Goal: Task Accomplishment & Management: Use online tool/utility

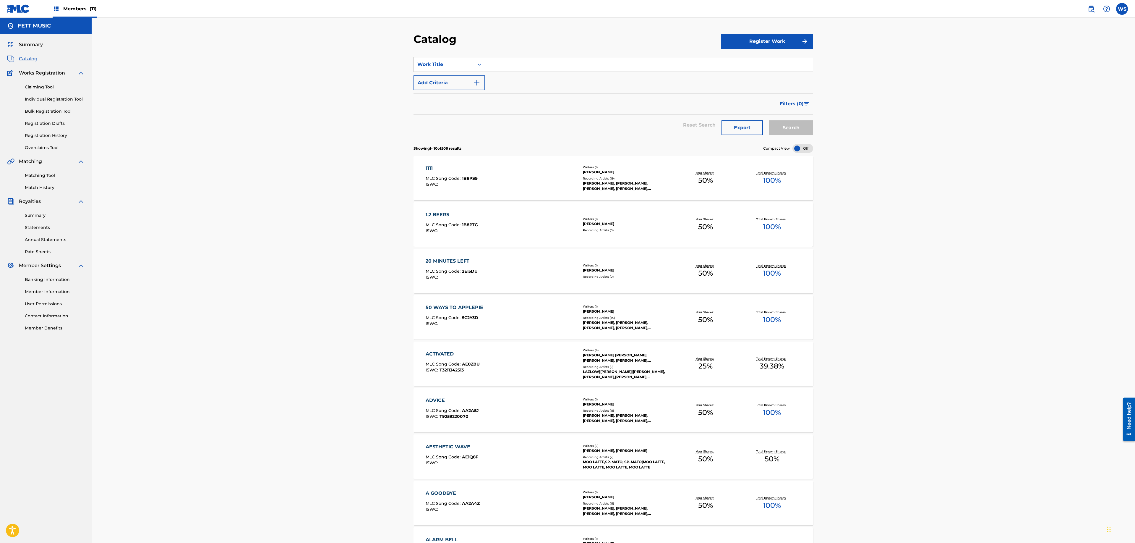
click at [60, 12] on div "Members (11)" at bounding box center [75, 8] width 44 height 17
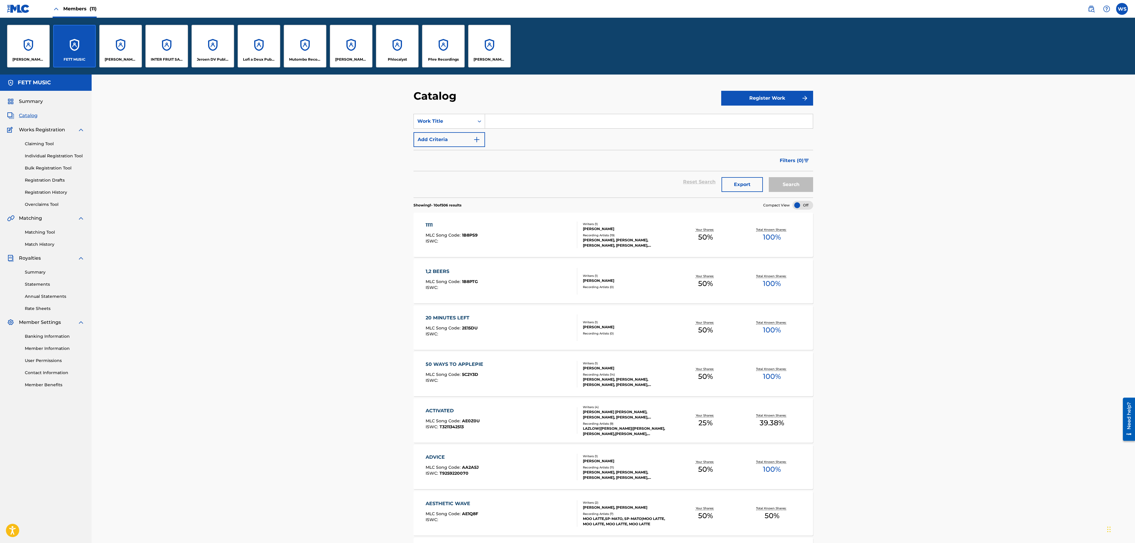
click at [32, 117] on span "Catalog" at bounding box center [28, 115] width 19 height 7
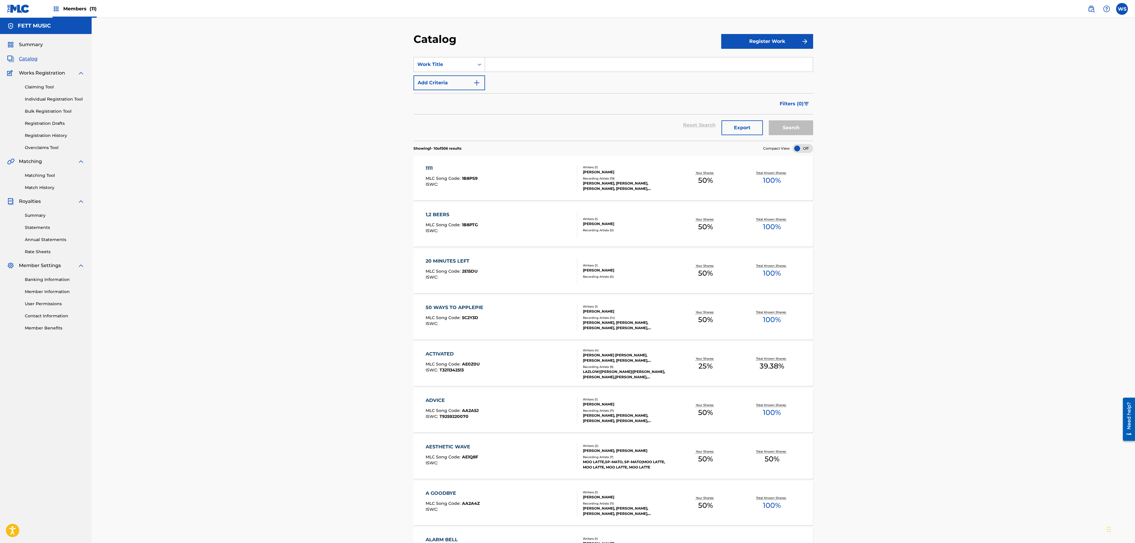
click at [34, 50] on div "Summary Catalog Works Registration Claiming Tool Individual Registration Tool B…" at bounding box center [46, 186] width 92 height 304
click at [34, 47] on span "Summary" at bounding box center [31, 44] width 24 height 7
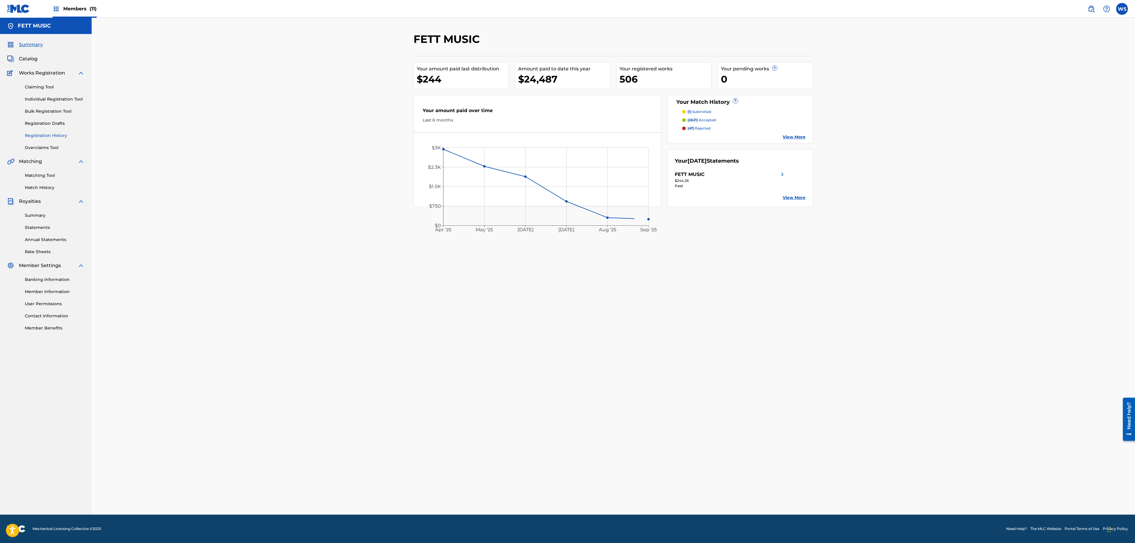
click at [53, 135] on link "Registration History" at bounding box center [55, 135] width 60 height 6
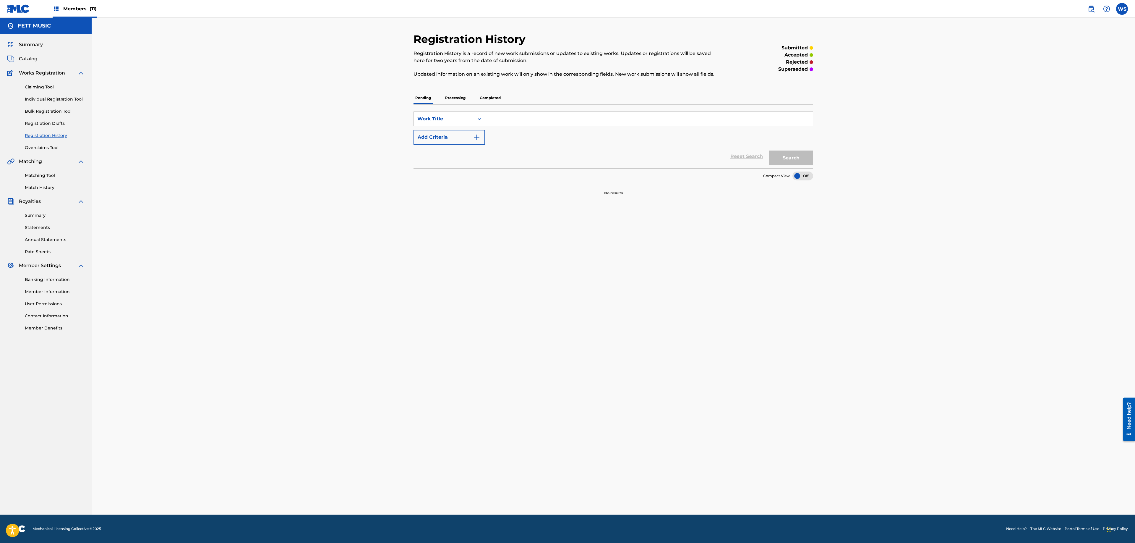
click at [453, 94] on p "Processing" at bounding box center [456, 98] width 24 height 12
click at [502, 100] on p "Completed" at bounding box center [490, 98] width 25 height 12
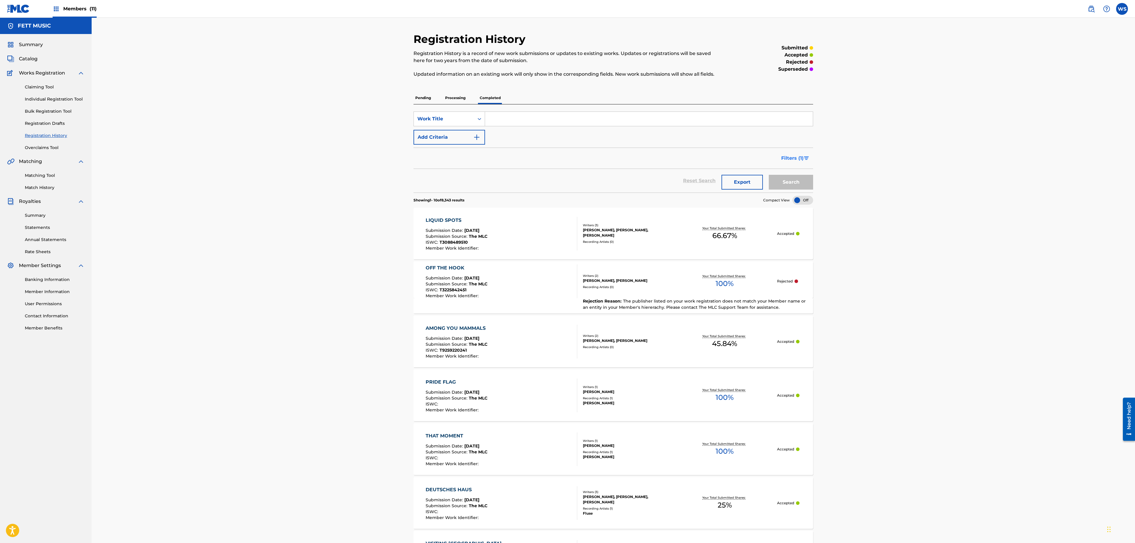
click at [791, 161] on span "Filters ( 1 )" at bounding box center [793, 158] width 22 height 7
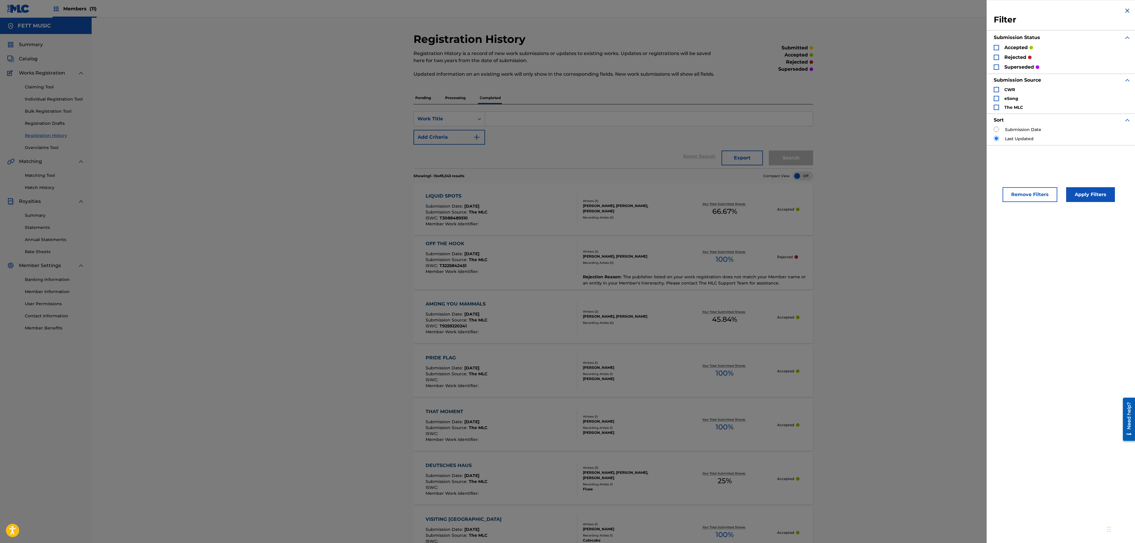
click at [992, 66] on div "Filter Submission Status accepted rejected superseded Submission Source CWR eSo…" at bounding box center [1062, 76] width 151 height 152
click at [997, 67] on div "Search Form" at bounding box center [996, 66] width 5 height 5
click at [1086, 196] on button "Apply Filters" at bounding box center [1091, 194] width 49 height 15
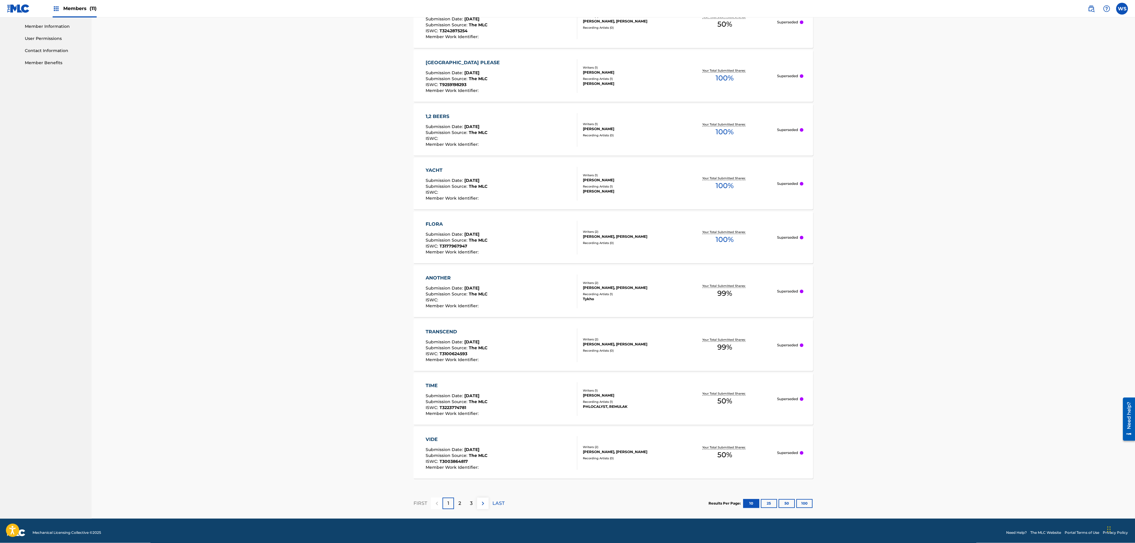
scroll to position [270, 0]
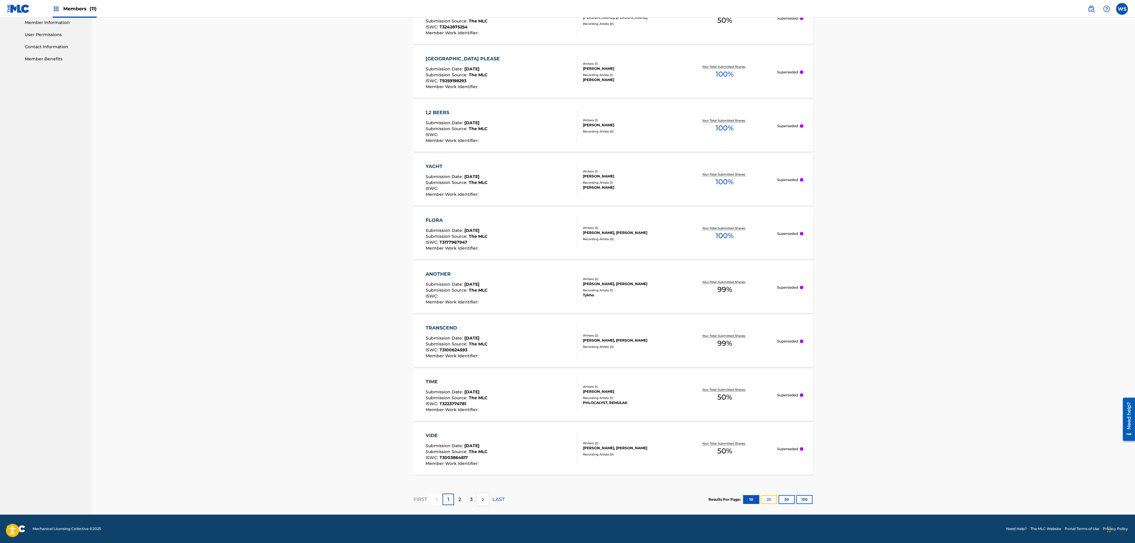
click at [769, 500] on button "25" at bounding box center [769, 499] width 16 height 9
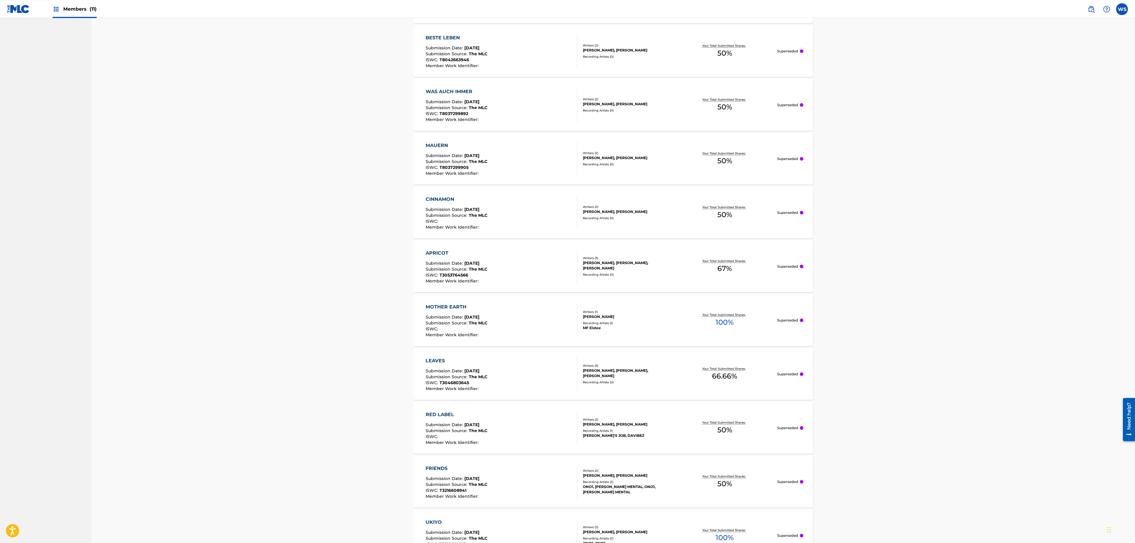
scroll to position [1077, 0]
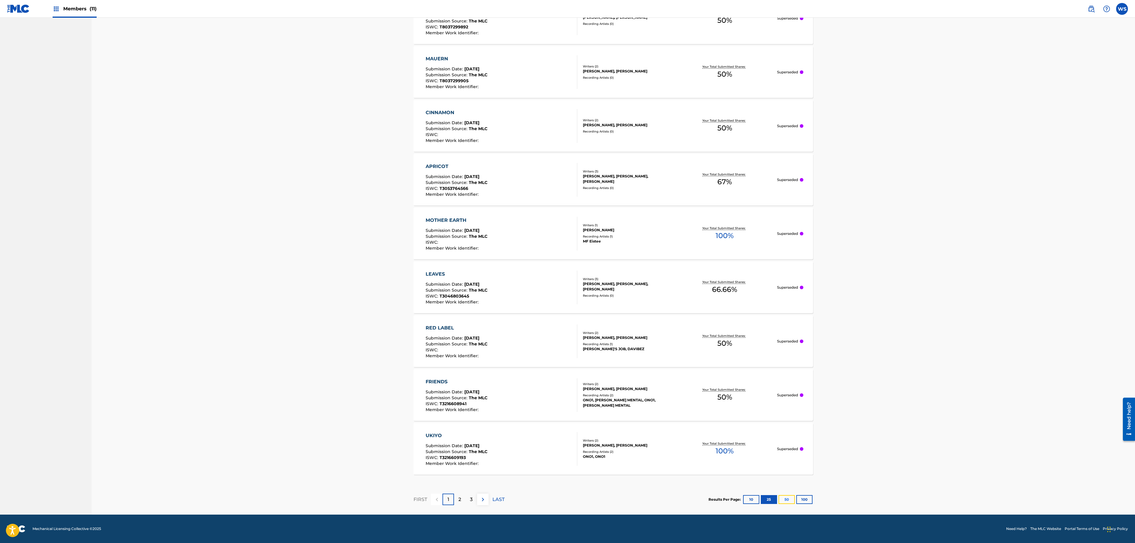
click at [785, 502] on button "50" at bounding box center [787, 499] width 16 height 9
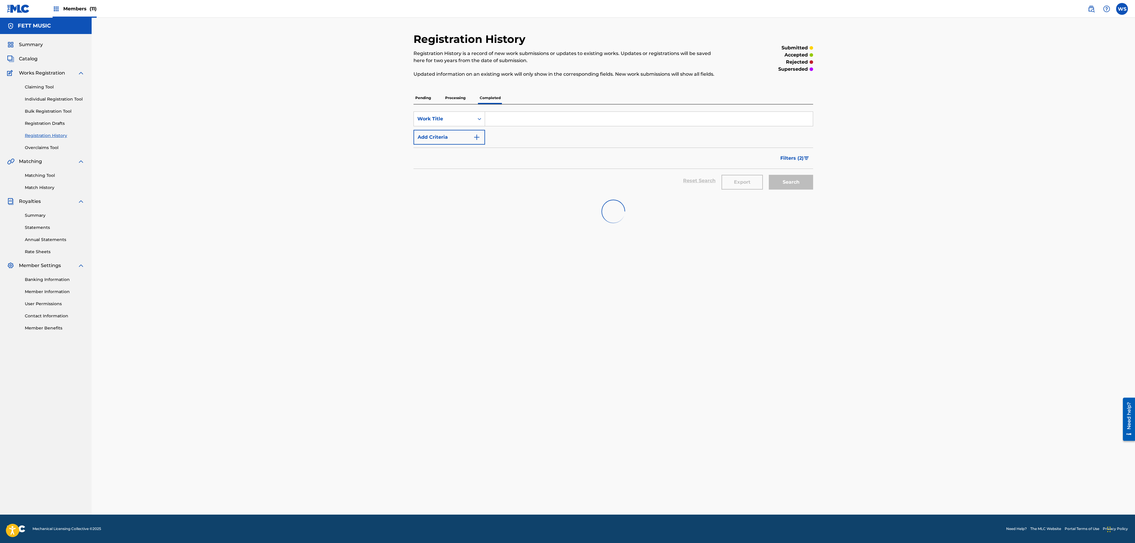
scroll to position [0, 0]
click at [802, 159] on span "Filters ( 2 )" at bounding box center [792, 158] width 23 height 7
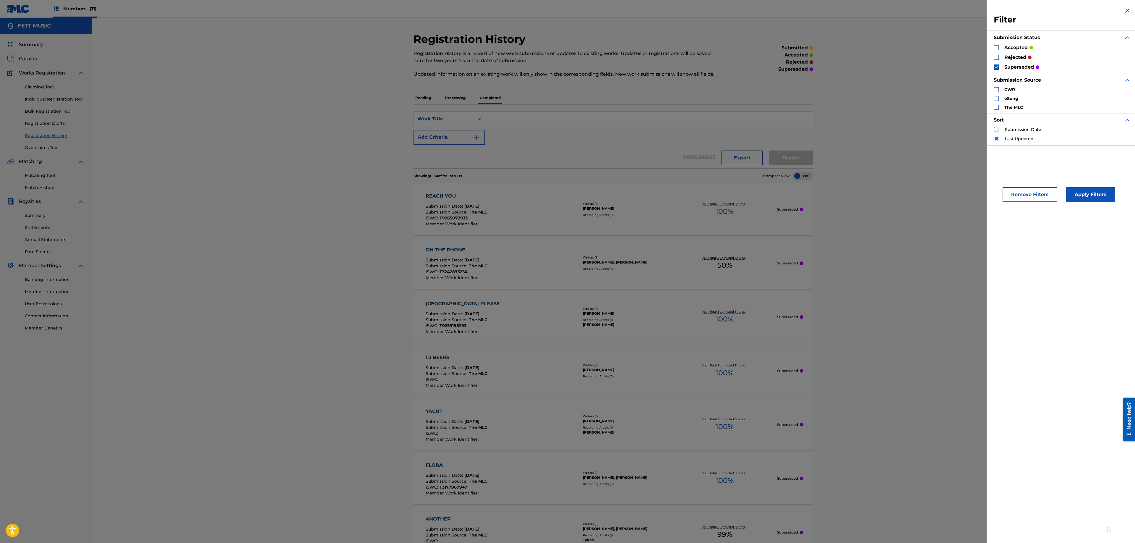
click at [998, 57] on div "Search Form" at bounding box center [996, 57] width 5 height 5
click at [996, 70] on div "superseded" at bounding box center [1017, 67] width 46 height 7
click at [995, 70] on div "Search Form" at bounding box center [996, 66] width 5 height 5
click at [1088, 192] on button "Apply Filters" at bounding box center [1091, 194] width 49 height 15
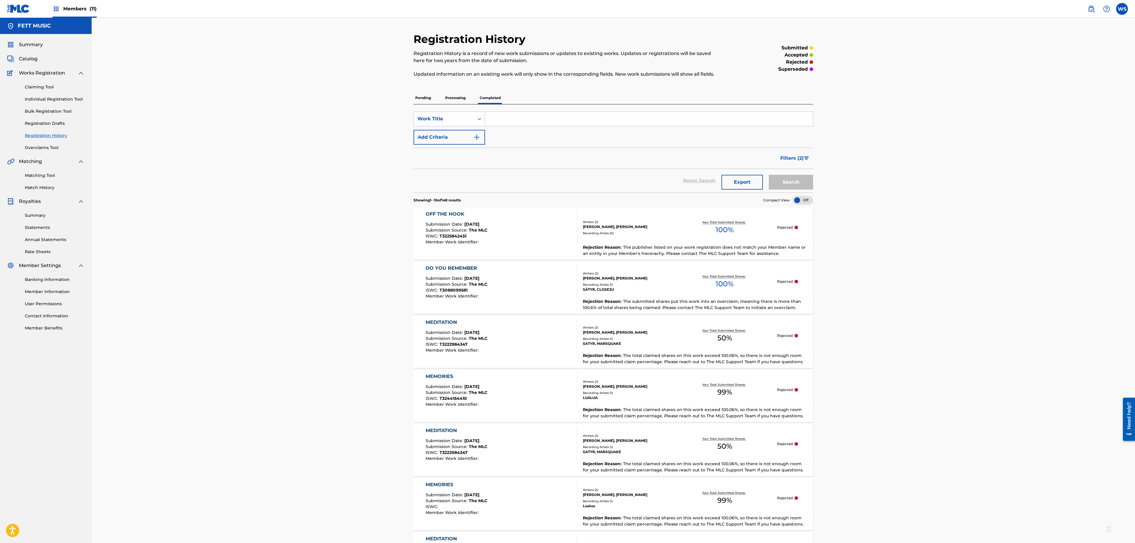
click at [604, 296] on div "DO YOU REMEMBER Submission Date : [DATE] Submission Source : The MLC ISWC : T30…" at bounding box center [614, 280] width 400 height 37
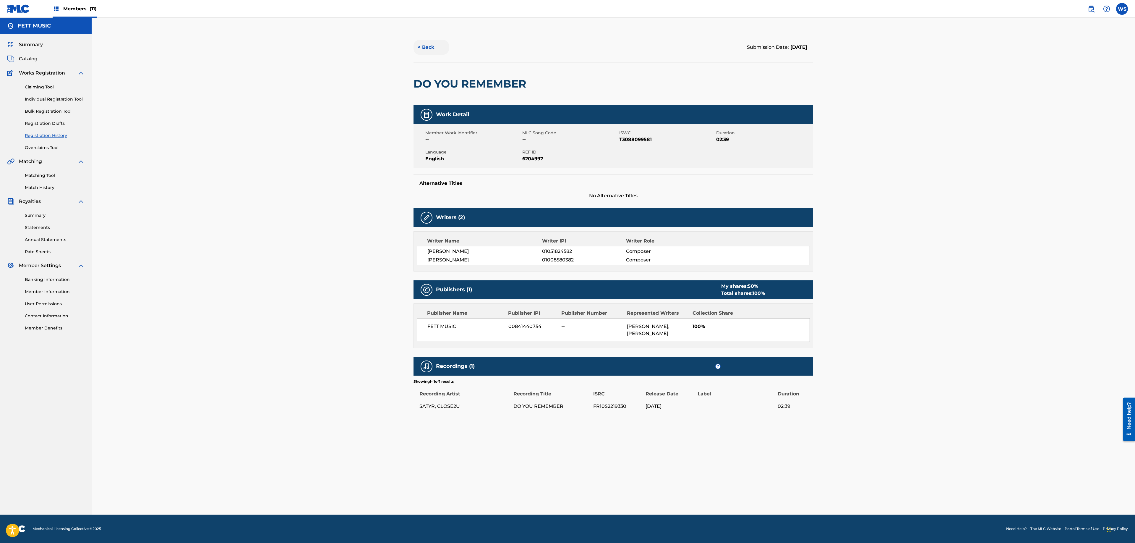
click at [429, 52] on button "< Back" at bounding box center [431, 47] width 35 height 15
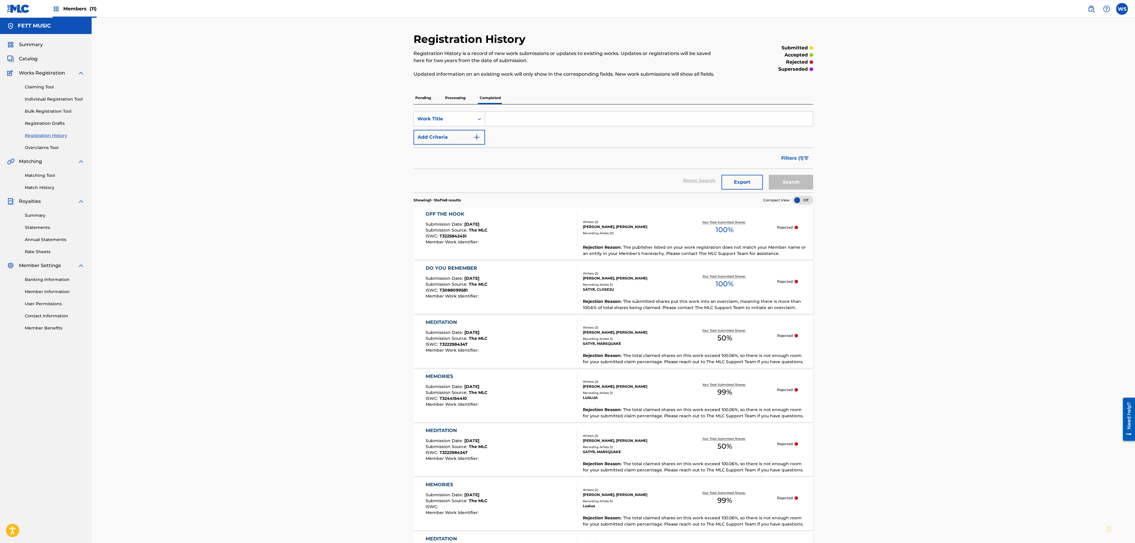
click at [86, 12] on div "Members (11)" at bounding box center [75, 8] width 44 height 17
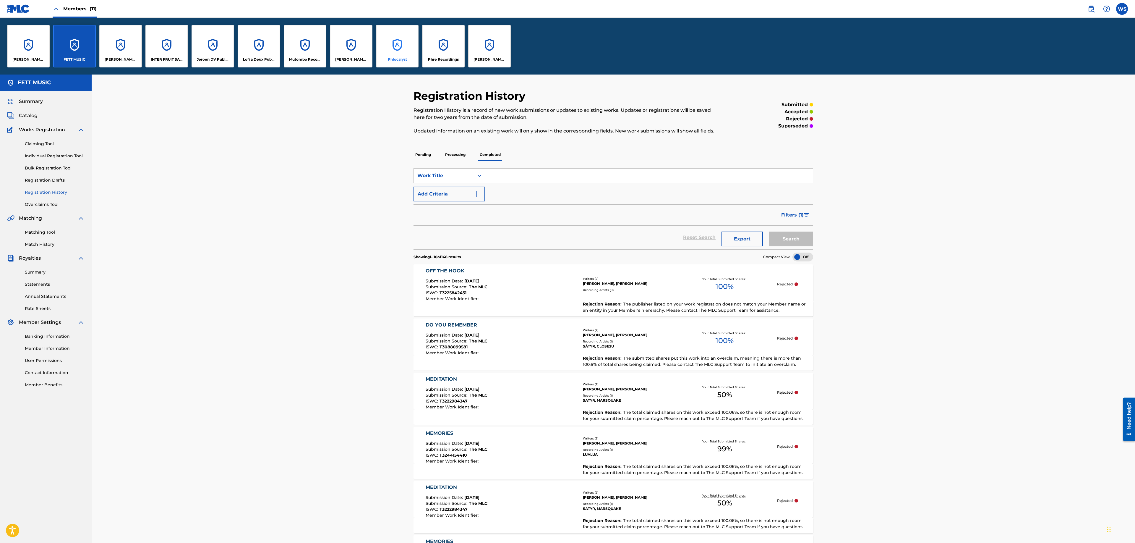
click at [397, 53] on div "Phlocalyst" at bounding box center [397, 46] width 43 height 43
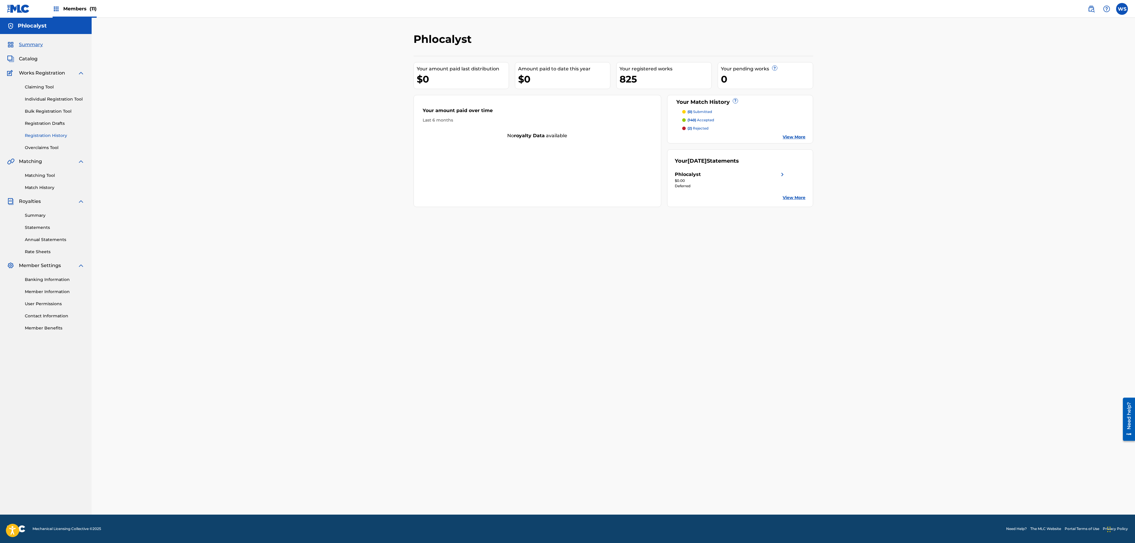
click at [51, 135] on link "Registration History" at bounding box center [55, 135] width 60 height 6
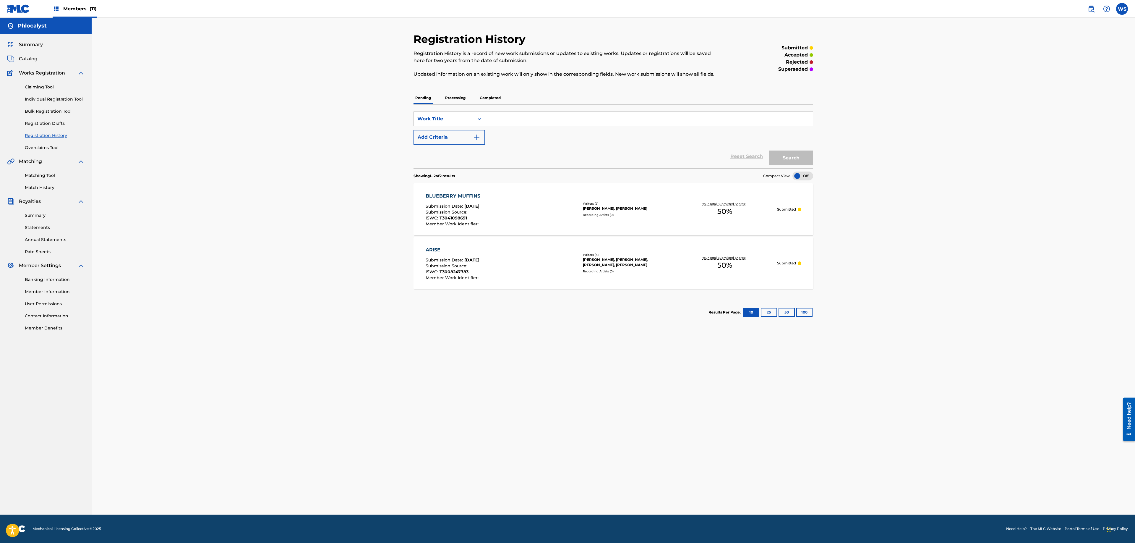
click at [643, 272] on div "Recording Artists ( 0 )" at bounding box center [627, 271] width 89 height 4
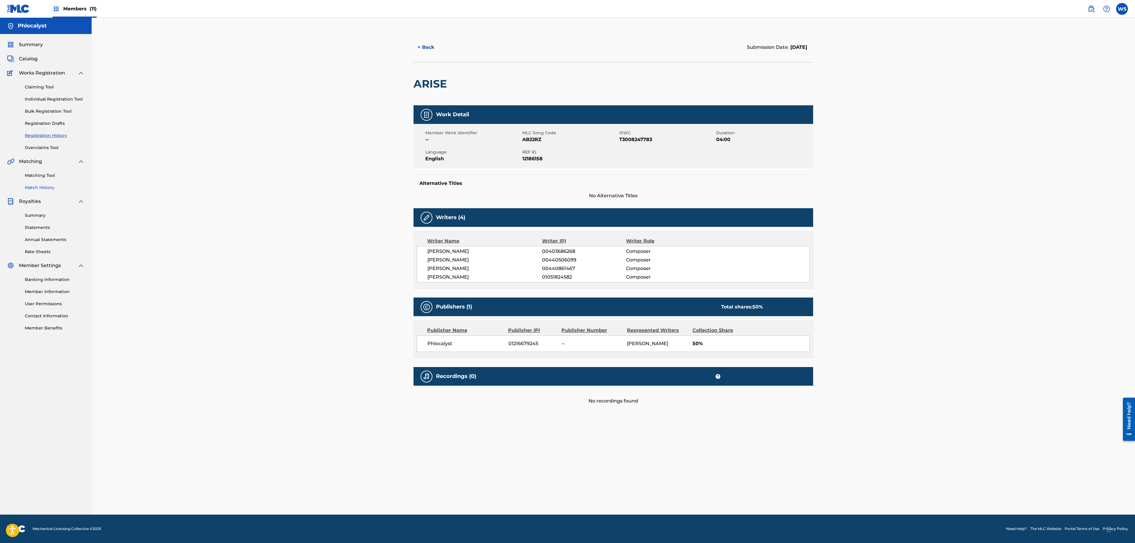
click at [49, 187] on link "Match History" at bounding box center [55, 188] width 60 height 6
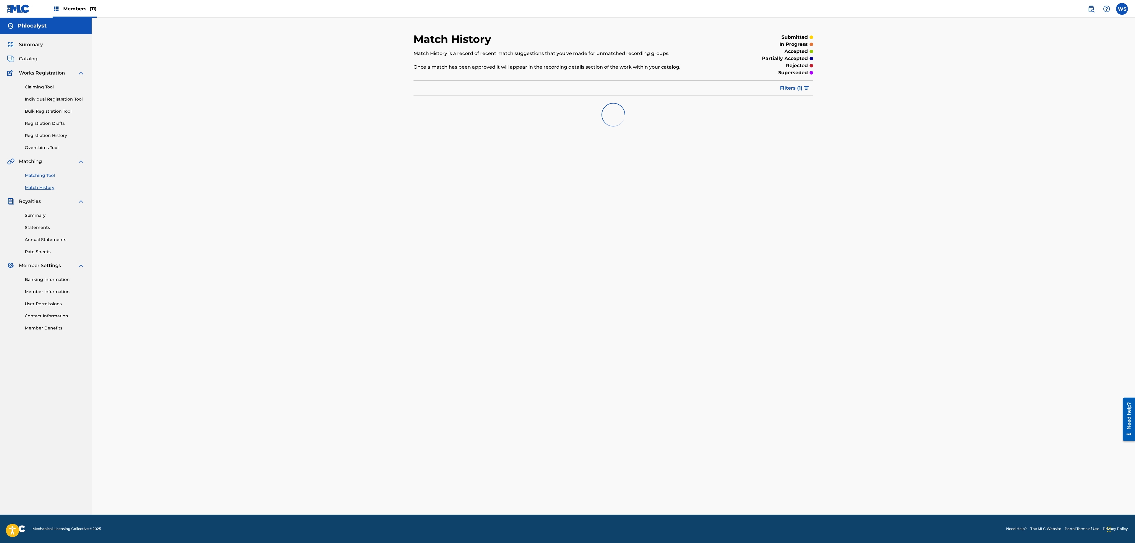
click at [47, 174] on link "Matching Tool" at bounding box center [55, 175] width 60 height 6
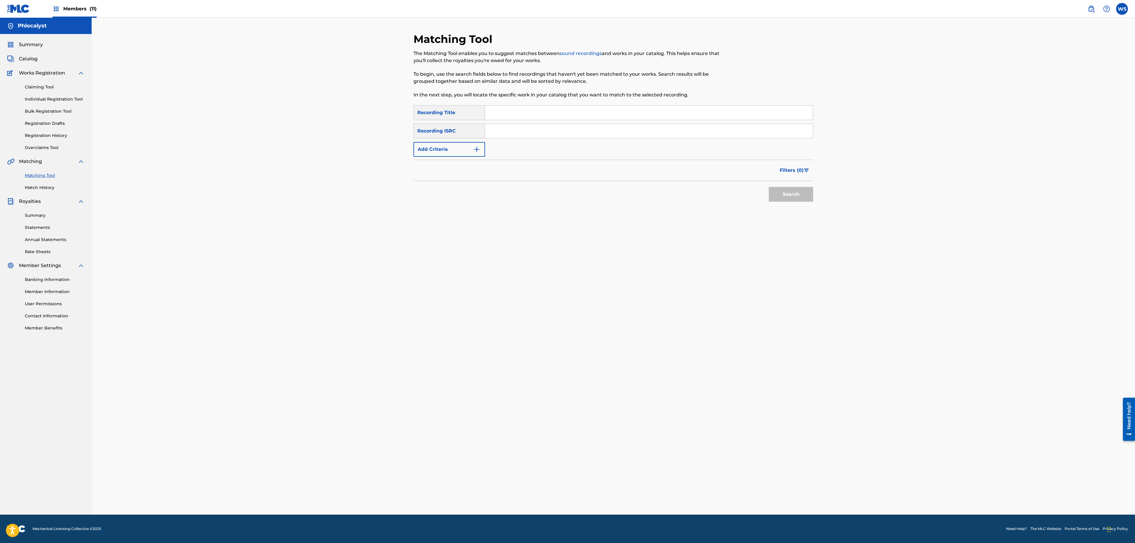
click at [50, 131] on div "Claiming Tool Individual Registration Tool Bulk Registration Tool Registration …" at bounding box center [45, 114] width 77 height 74
click at [50, 135] on link "Registration History" at bounding box center [55, 135] width 60 height 6
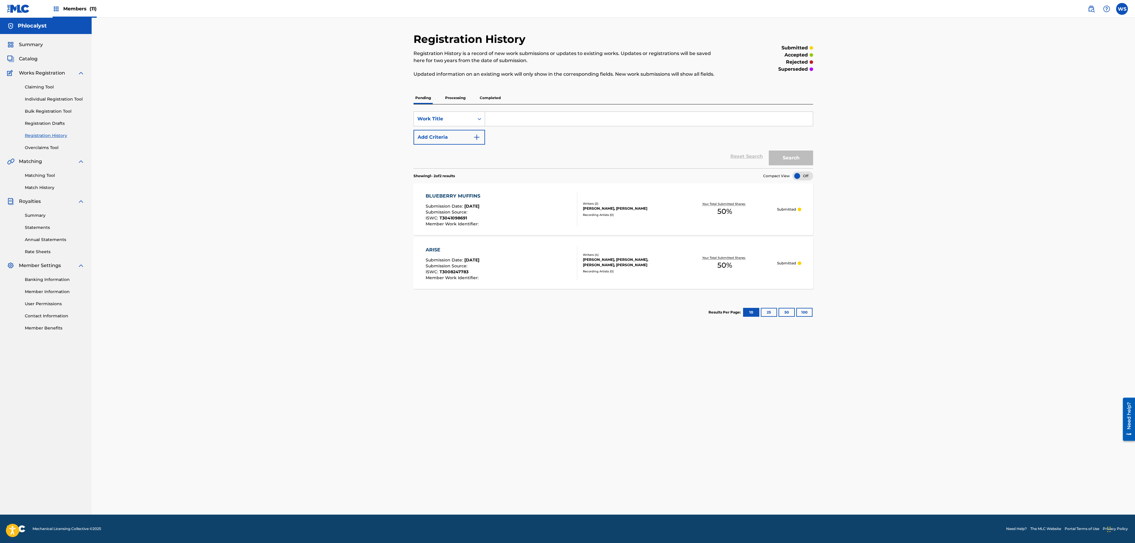
click at [484, 96] on p "Completed" at bounding box center [490, 98] width 25 height 12
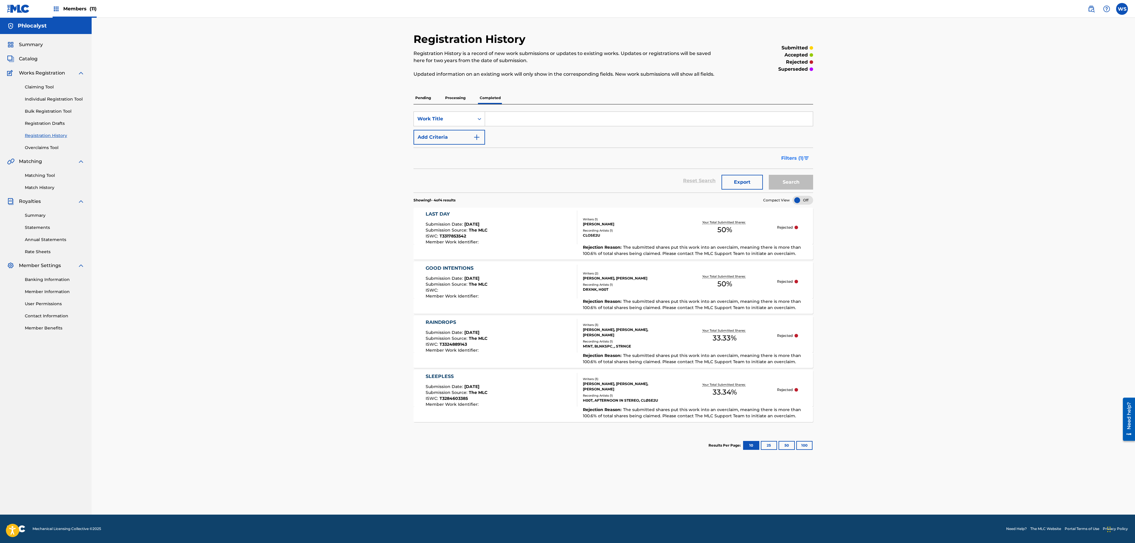
click at [802, 157] on span "Filters ( 1 )" at bounding box center [793, 158] width 22 height 7
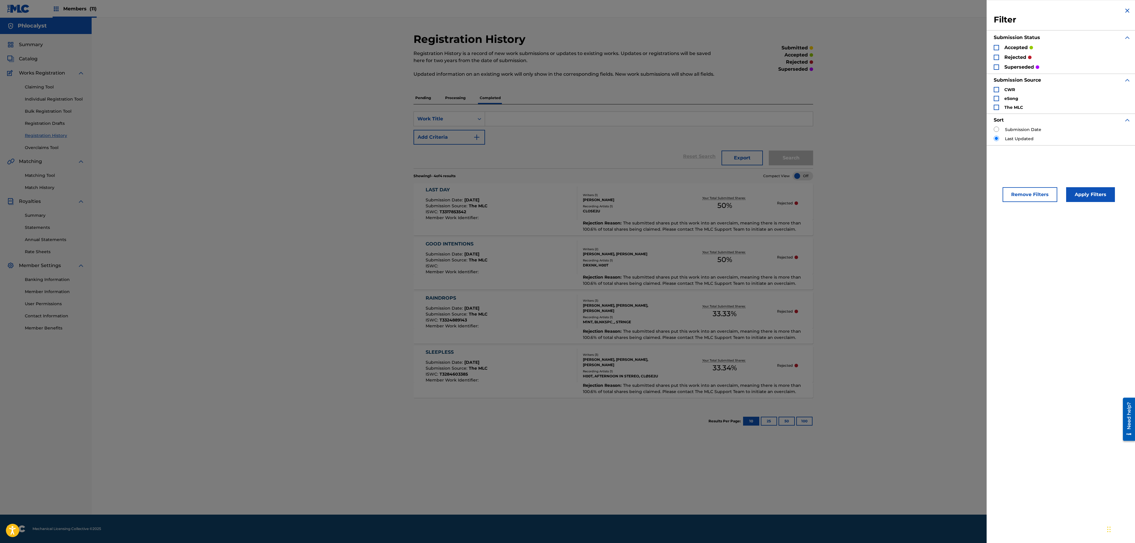
click at [914, 151] on div "Registration History Registration History is a record of new work submissions o…" at bounding box center [614, 266] width 1044 height 497
drag, startPoint x: 848, startPoint y: 234, endPoint x: 831, endPoint y: 245, distance: 20.3
click at [847, 234] on div "Registration History Registration History is a record of new work submissions o…" at bounding box center [614, 266] width 1044 height 497
click at [517, 262] on div "GOOD INTENTIONS Submission Date : [DATE] Submission Source : The MLC ISWC : Mem…" at bounding box center [502, 257] width 152 height 34
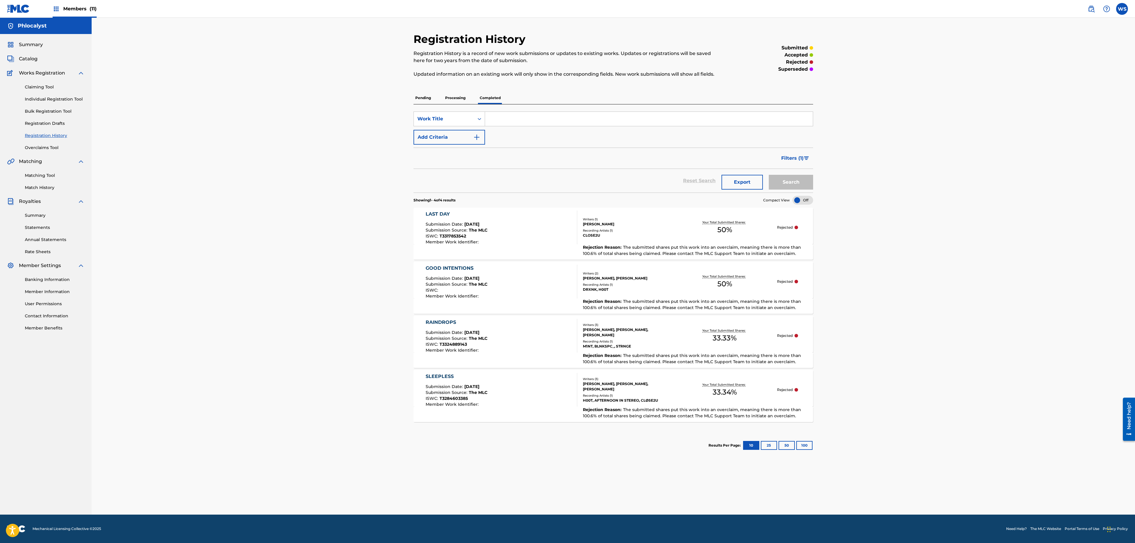
click at [687, 394] on div "Your Total Submitted Shares: 33.34 %" at bounding box center [724, 390] width 105 height 18
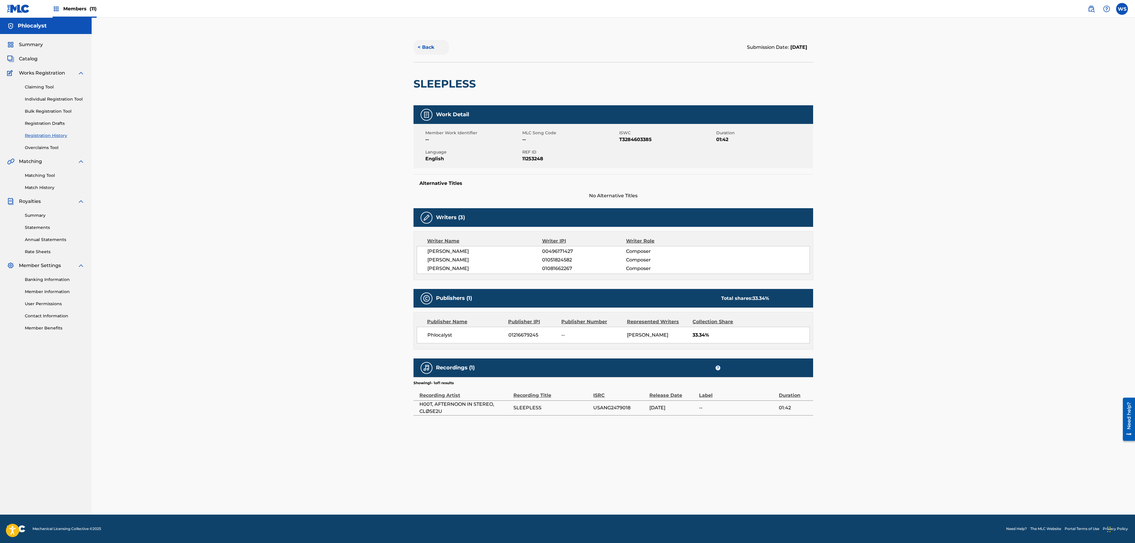
click at [439, 45] on button "< Back" at bounding box center [431, 47] width 35 height 15
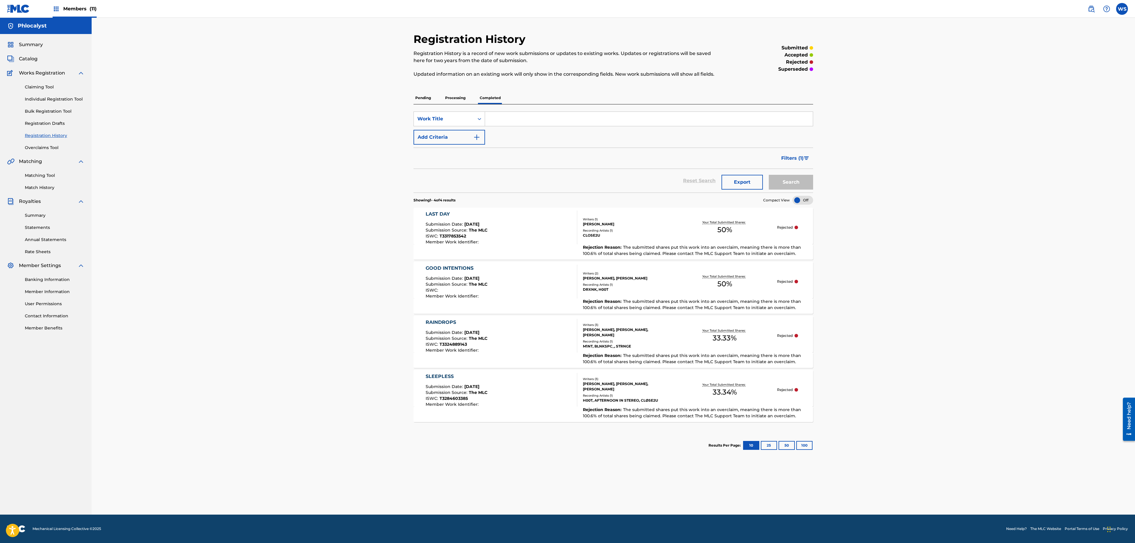
click at [640, 235] on div "CLOSE2U" at bounding box center [627, 235] width 89 height 5
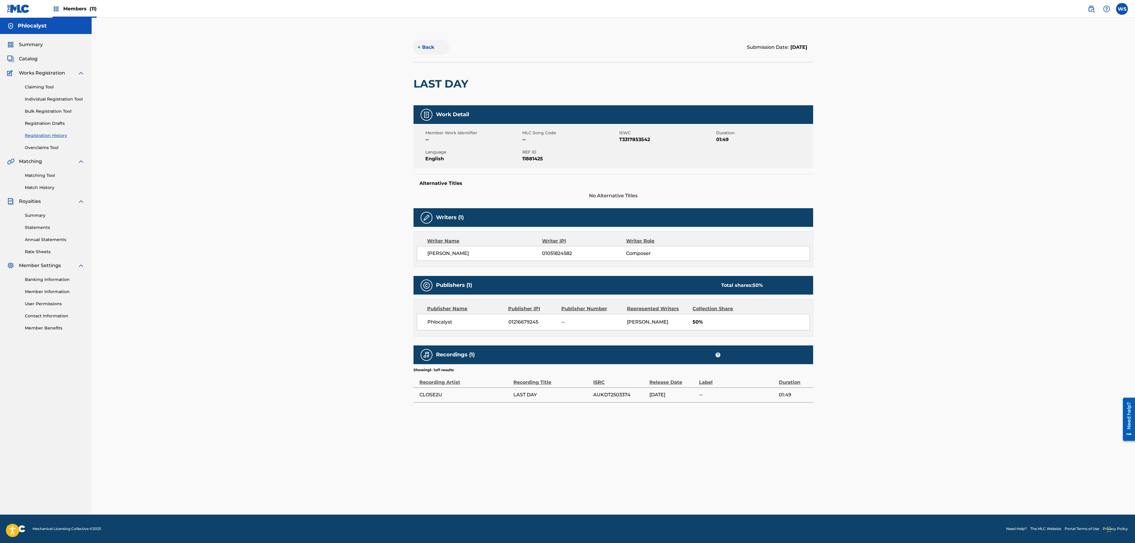
click at [426, 41] on button "< Back" at bounding box center [431, 47] width 35 height 15
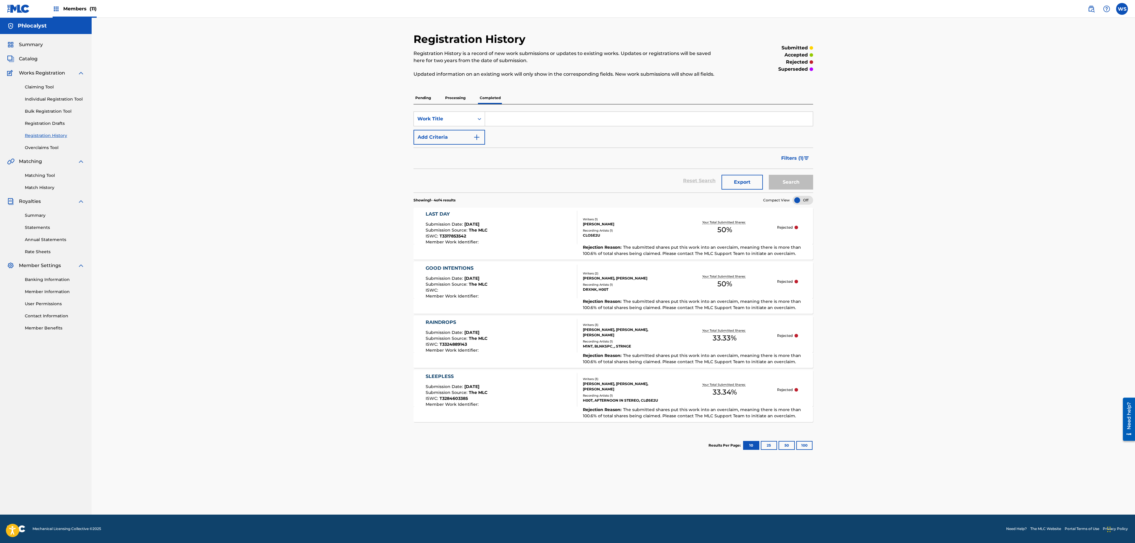
click at [570, 357] on div "Rejection Reason : The submitted shares put this work into an overclaim, meanin…" at bounding box center [614, 359] width 400 height 15
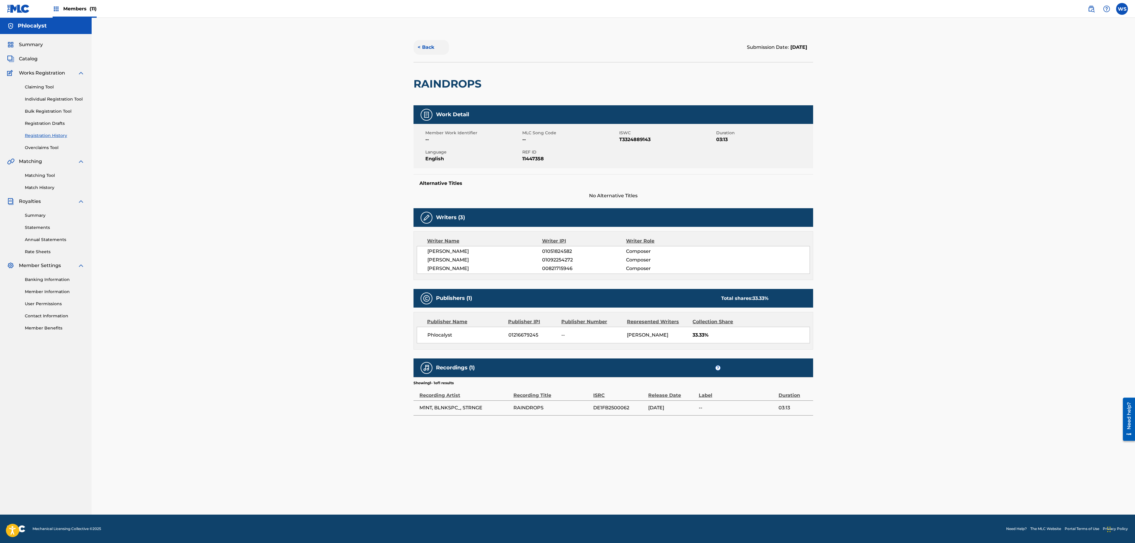
click at [419, 43] on button "< Back" at bounding box center [431, 47] width 35 height 15
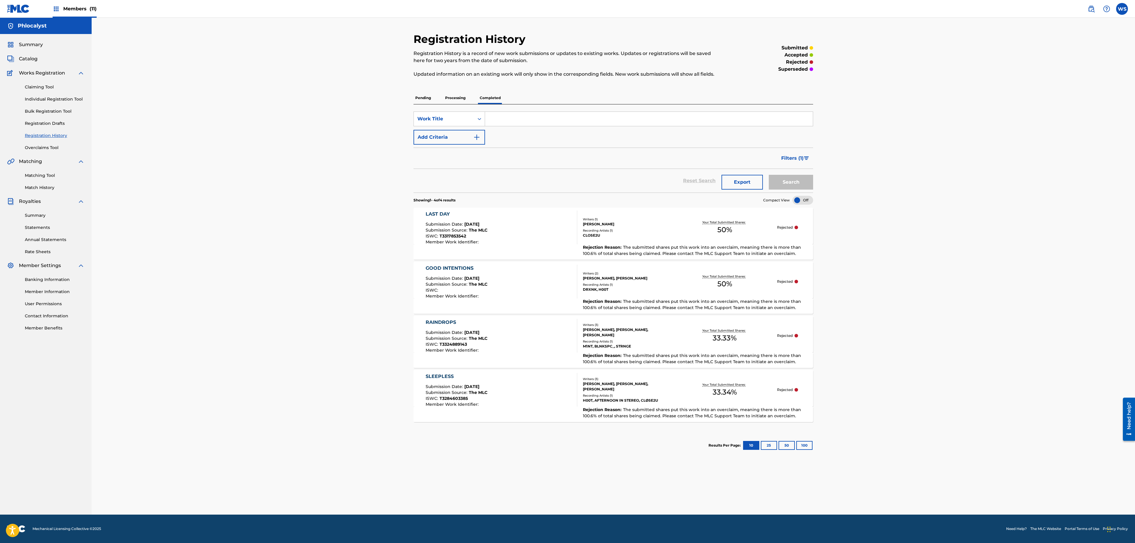
click at [619, 285] on div "Writers ( 2 ) [PERSON_NAME], [PERSON_NAME] Recording Artists ( 1 ) DRXNK, H00T" at bounding box center [624, 281] width 95 height 21
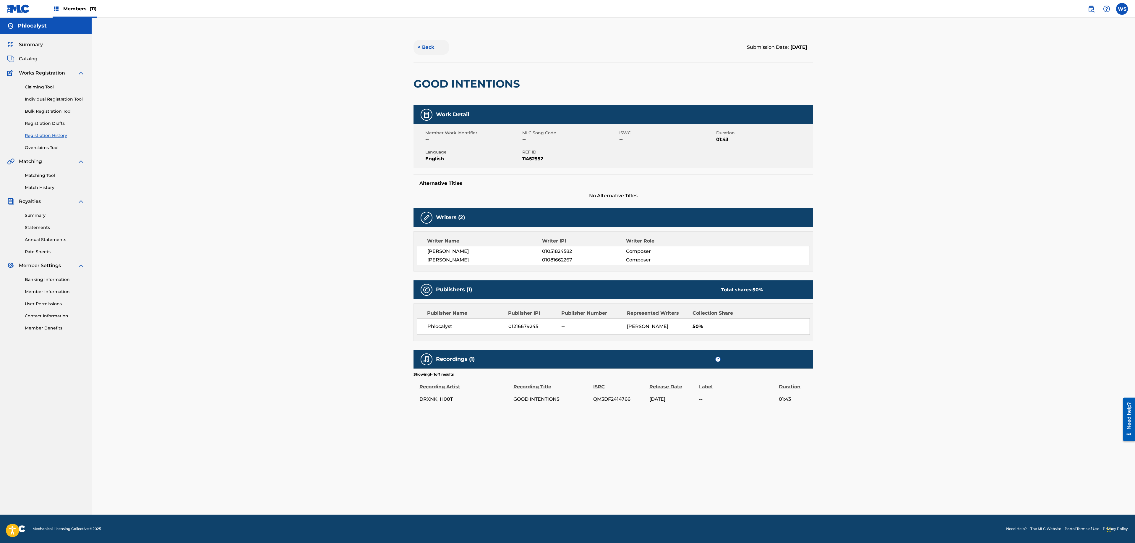
click at [431, 47] on button "< Back" at bounding box center [431, 47] width 35 height 15
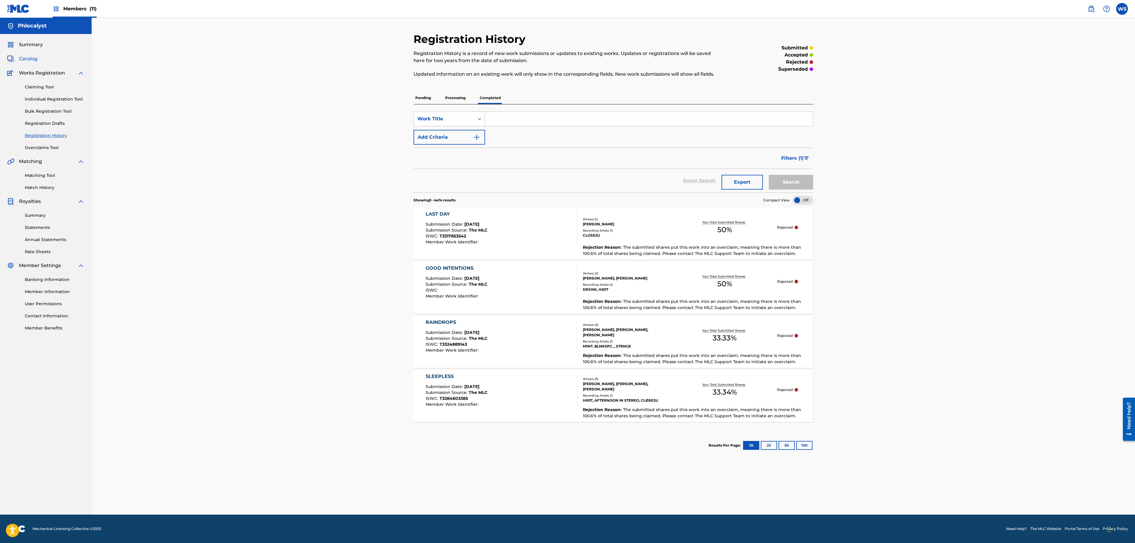
click at [26, 62] on span "Catalog" at bounding box center [28, 58] width 19 height 7
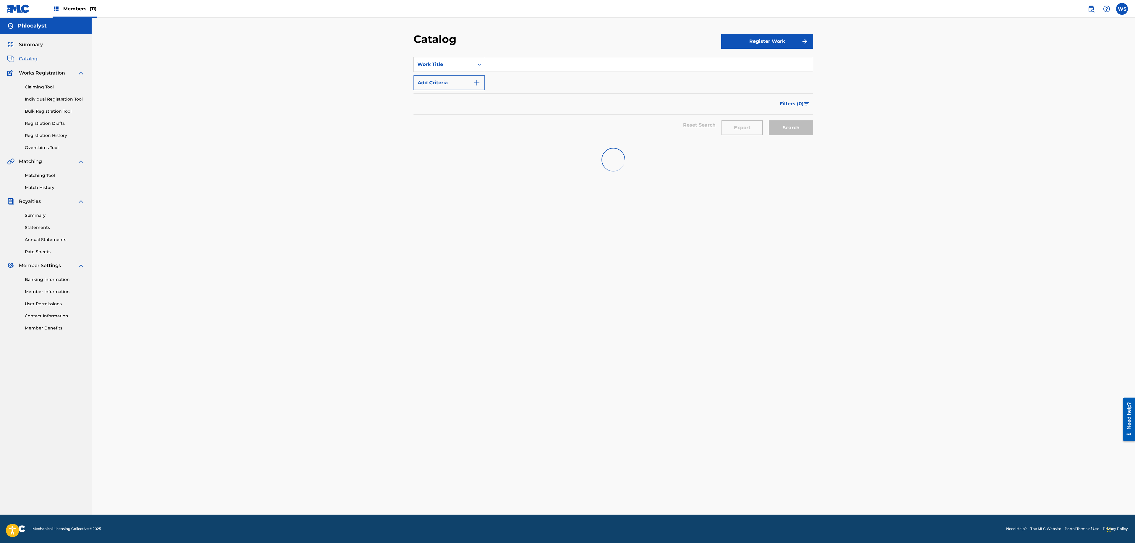
click at [43, 82] on div "Claiming Tool Individual Registration Tool Bulk Registration Tool Registration …" at bounding box center [45, 114] width 77 height 74
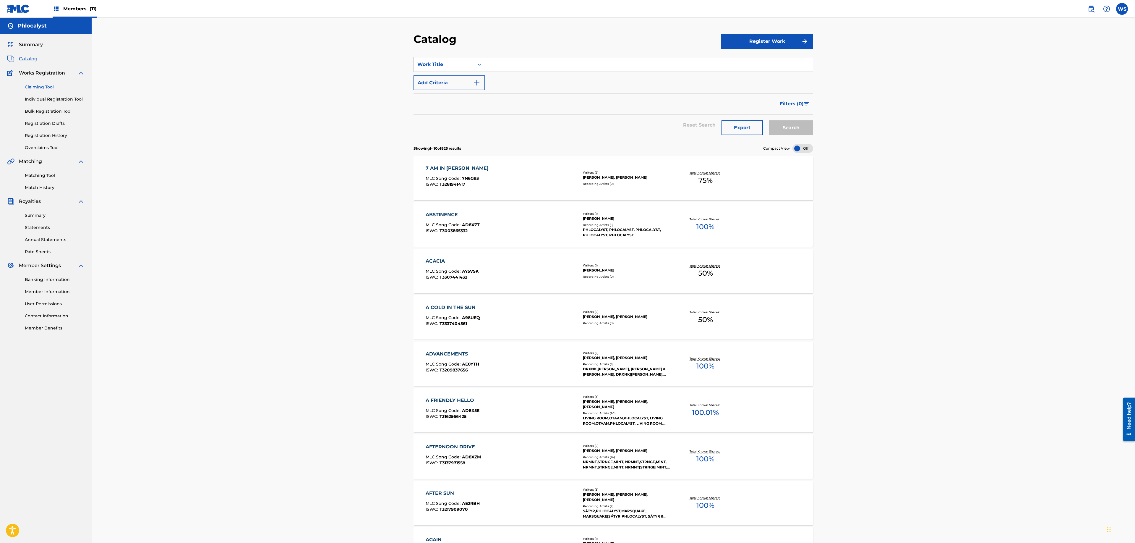
click at [46, 85] on link "Claiming Tool" at bounding box center [55, 87] width 60 height 6
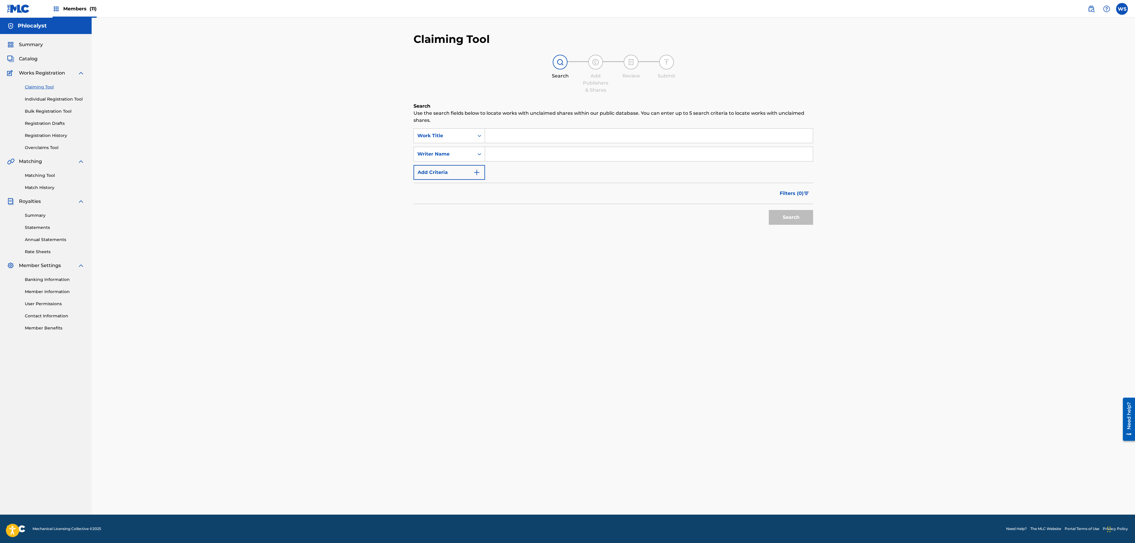
click at [516, 131] on input "Search Form" at bounding box center [649, 136] width 328 height 14
type input "GOOD INTENTIONS"
click at [533, 158] on input "Search Form" at bounding box center [649, 154] width 328 height 14
click at [769, 210] on button "Search" at bounding box center [791, 217] width 44 height 15
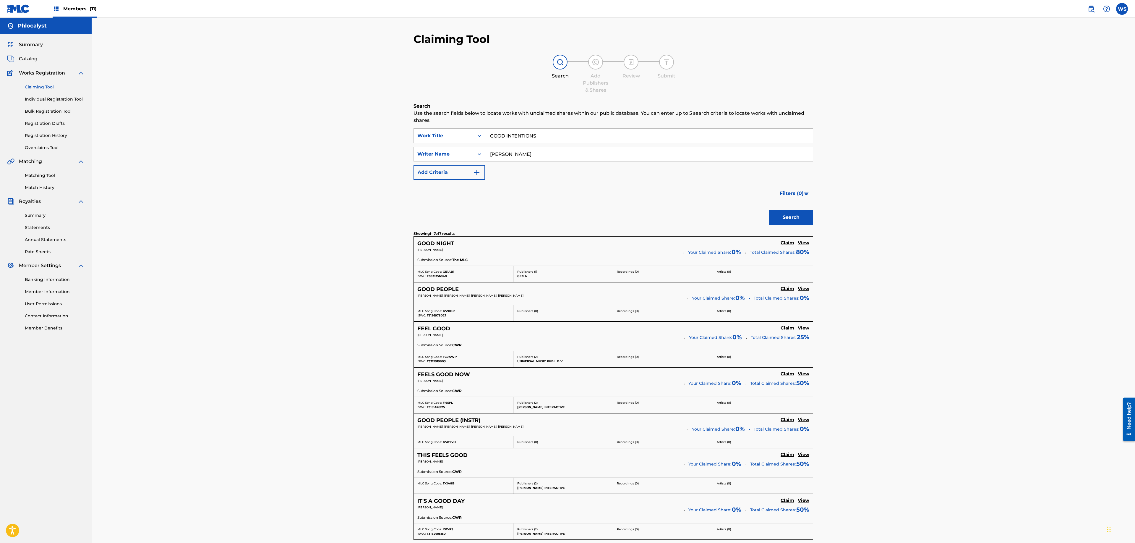
click at [533, 155] on input "[PERSON_NAME]" at bounding box center [649, 154] width 328 height 14
click at [779, 230] on section "Showing 1 - 7 of 7 results" at bounding box center [614, 232] width 400 height 9
click at [785, 214] on button "Search" at bounding box center [791, 217] width 44 height 15
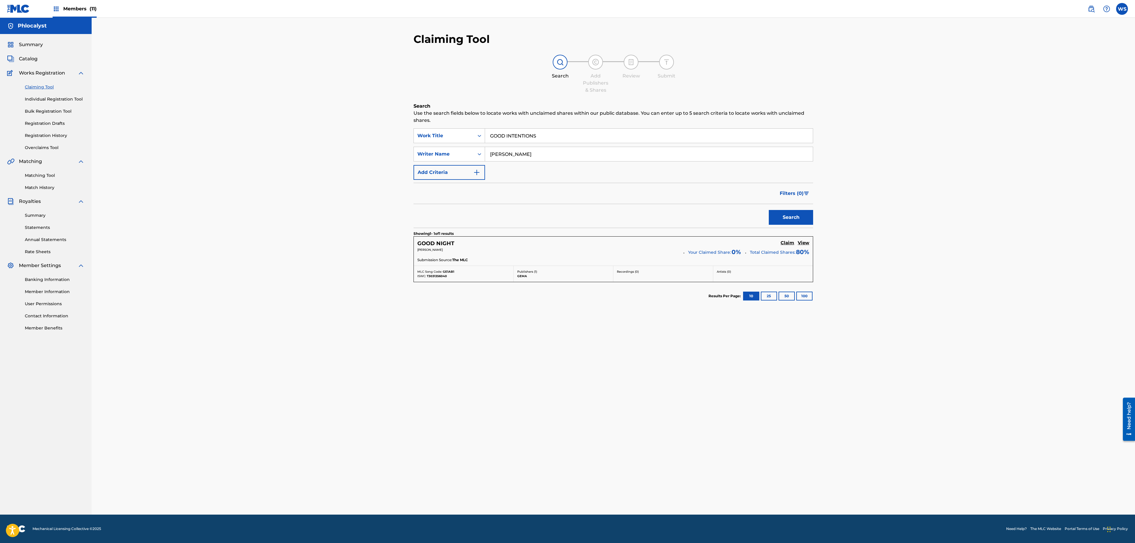
drag, startPoint x: 518, startPoint y: 157, endPoint x: 347, endPoint y: 131, distance: 173.0
click at [485, 147] on input "[PERSON_NAME]" at bounding box center [649, 154] width 328 height 14
type input "Vleeschhouwer"
click at [769, 210] on button "Search" at bounding box center [791, 217] width 44 height 15
click at [26, 60] on span "Catalog" at bounding box center [28, 58] width 19 height 7
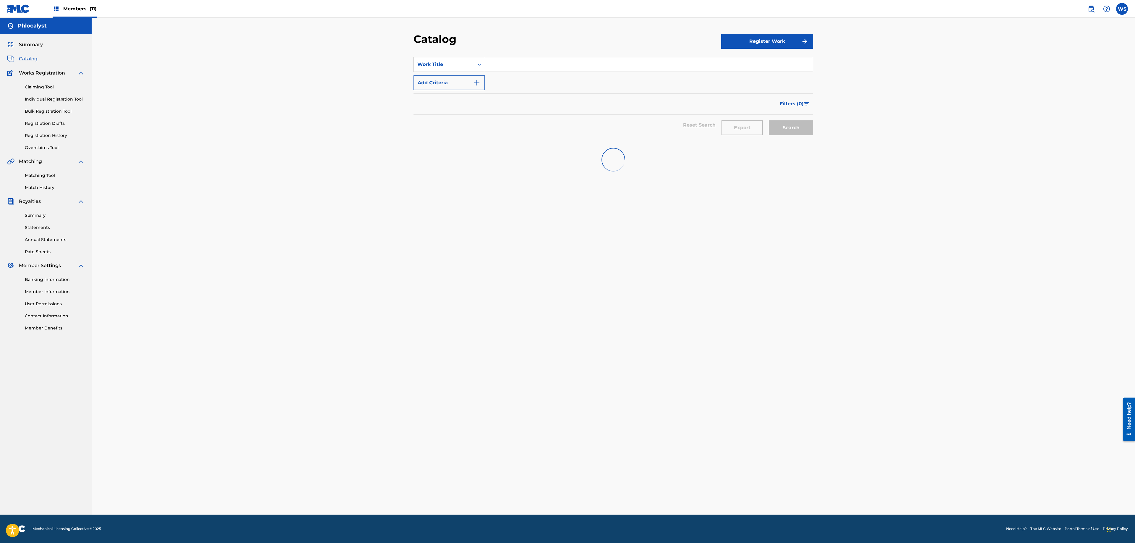
click at [526, 67] on input "Search Form" at bounding box center [649, 64] width 328 height 14
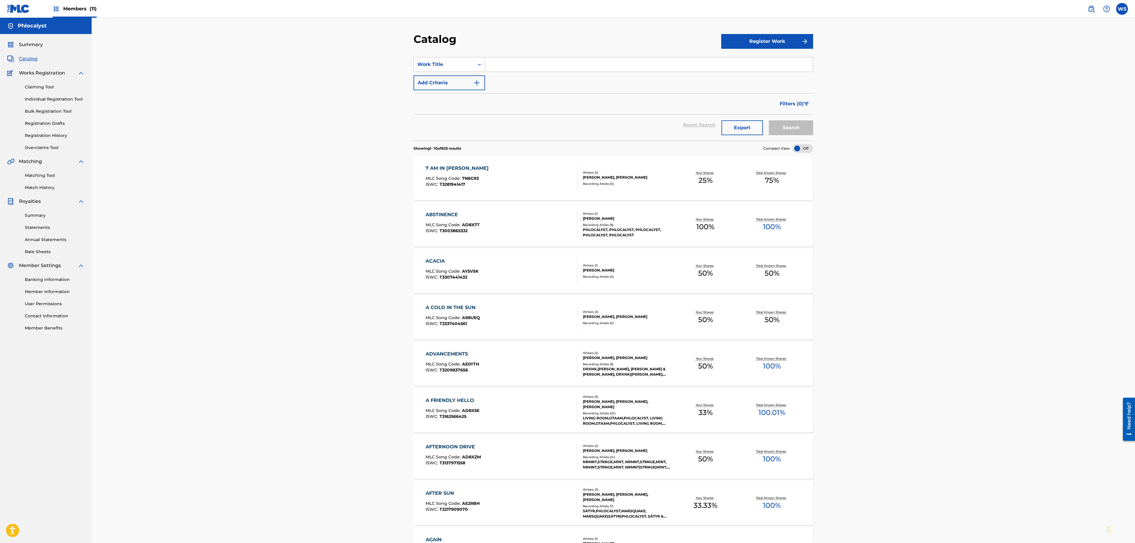
paste input "FALSE"
click at [526, 60] on input "FALSE" at bounding box center [649, 64] width 328 height 14
type input "good intentions"
click at [769, 120] on button "Search" at bounding box center [791, 127] width 44 height 15
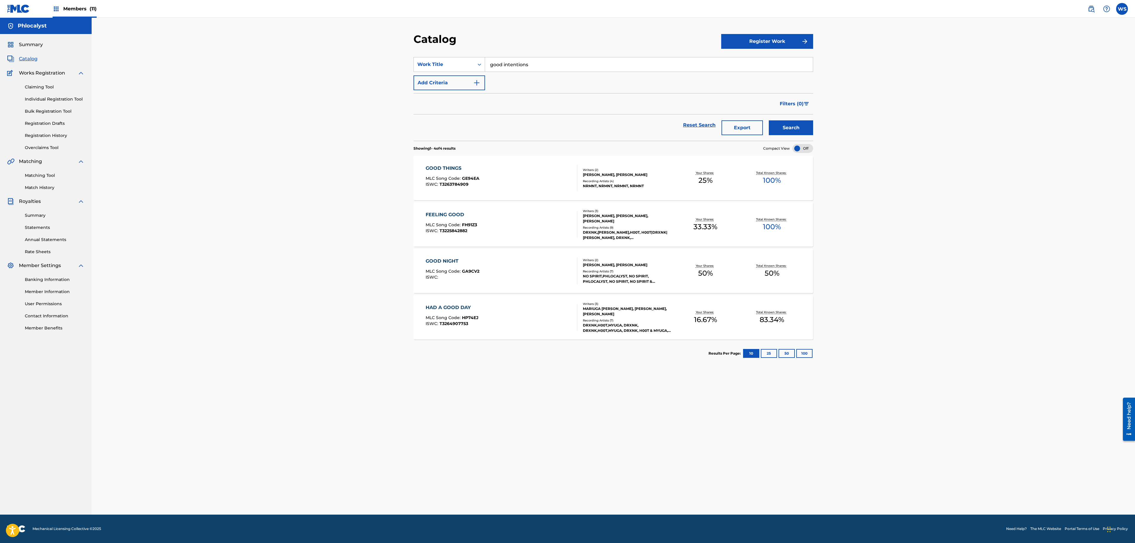
click at [80, 7] on span "Members (11)" at bounding box center [79, 8] width 33 height 7
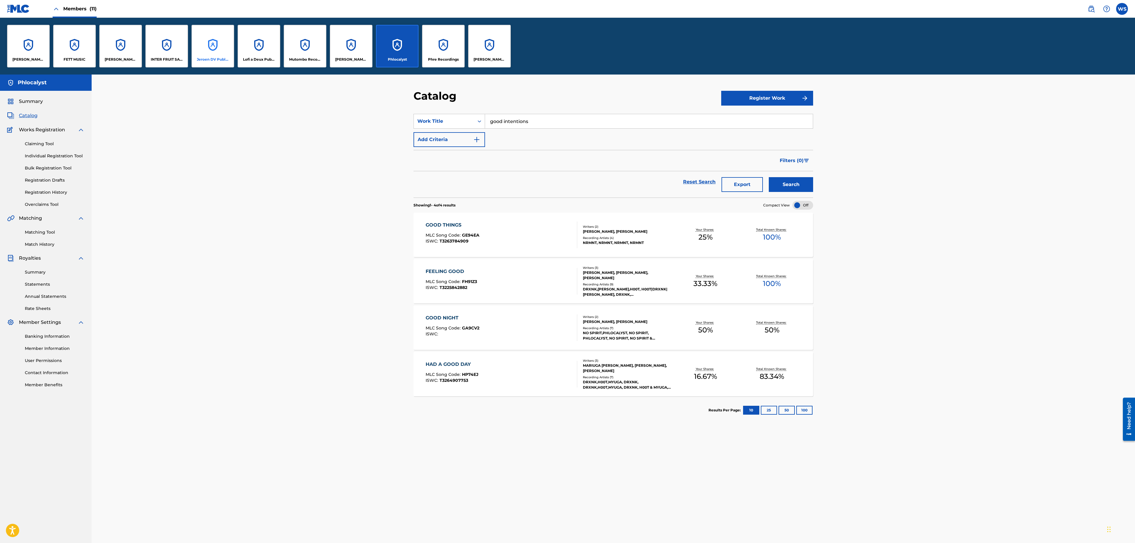
click at [224, 59] on p "Jeroen DV Publishing" at bounding box center [213, 59] width 32 height 5
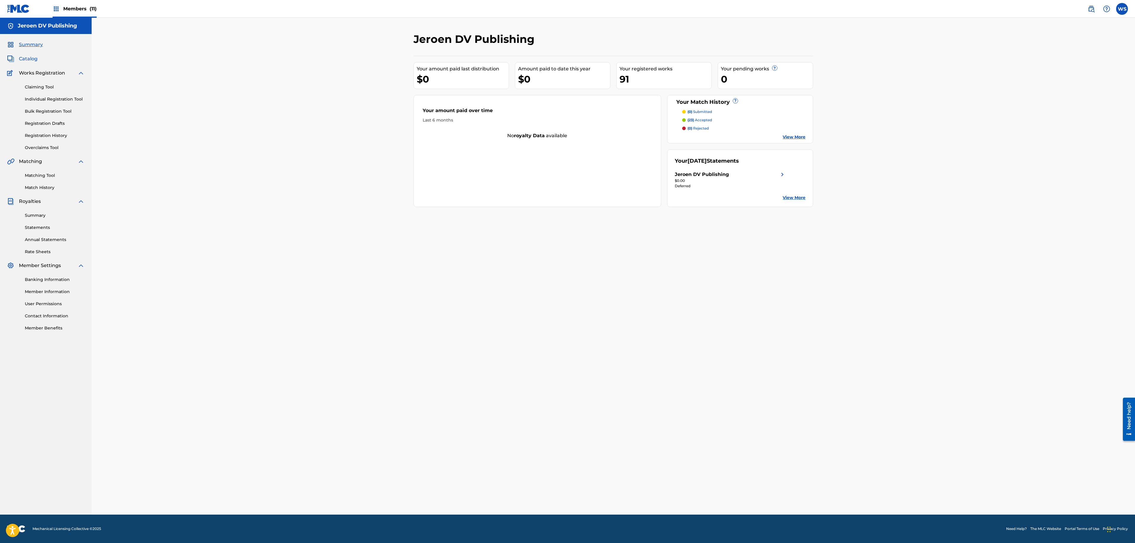
click at [33, 59] on span "Catalog" at bounding box center [28, 58] width 19 height 7
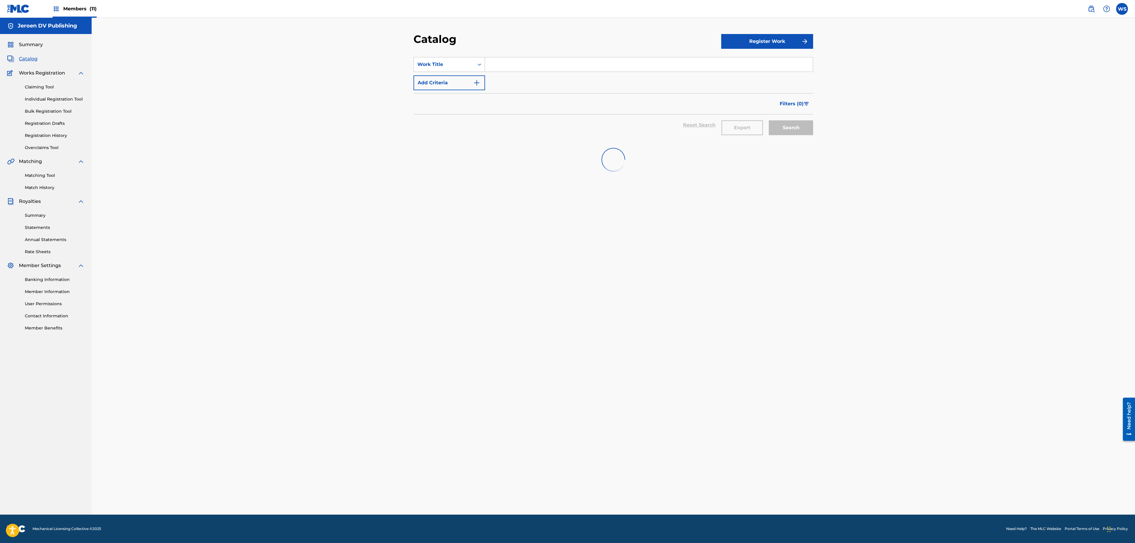
click at [578, 72] on div "SearchWithCriteria102dde83-8a5a-457c-8711-7afc6c703468 Work Title Add Criteria" at bounding box center [614, 73] width 400 height 33
click at [578, 66] on input "Search Form" at bounding box center [649, 64] width 328 height 14
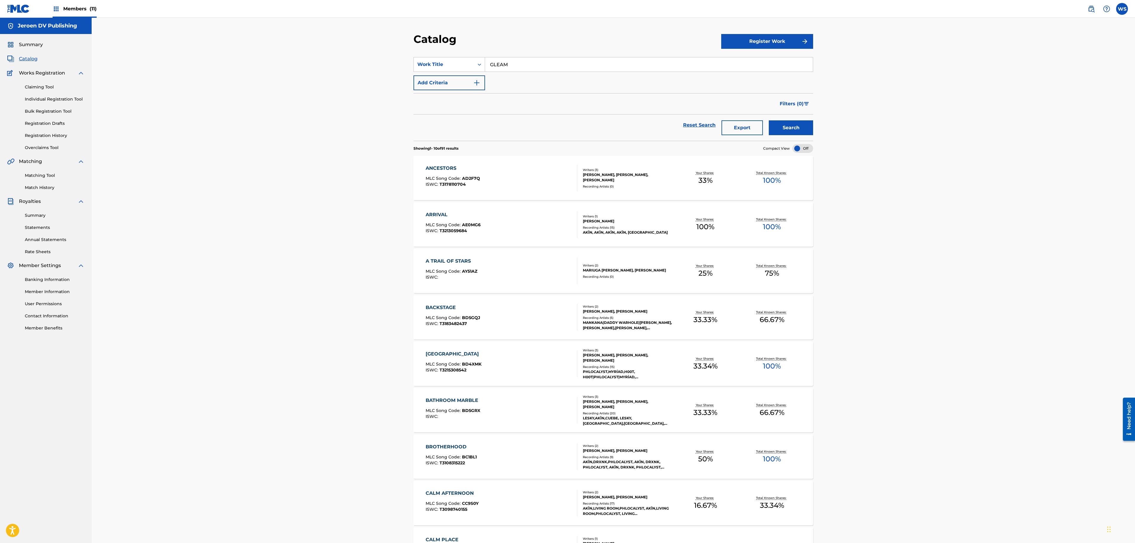
type input "GLEAM"
drag, startPoint x: 583, startPoint y: 68, endPoint x: 599, endPoint y: 83, distance: 21.8
click at [599, 83] on div "SearchWithCriteria102dde83-8a5a-457c-8711-7afc6c703468 Work Title GLEAM Add Cri…" at bounding box center [614, 73] width 400 height 33
click at [592, 68] on input "GLEAM" at bounding box center [649, 64] width 328 height 14
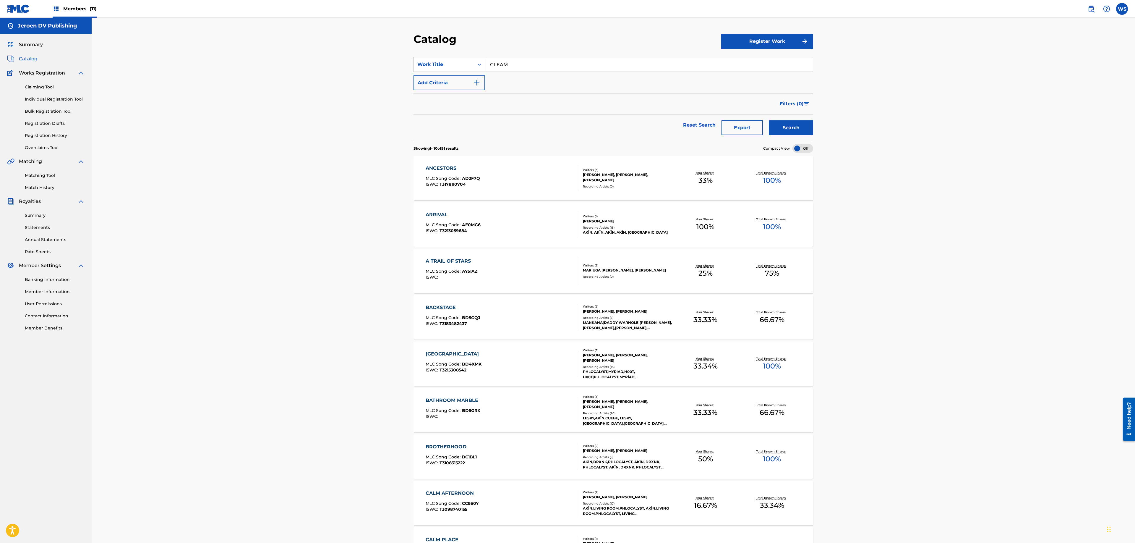
click at [592, 68] on input "GLEAM" at bounding box center [649, 64] width 328 height 14
click at [591, 67] on input "Search Form" at bounding box center [649, 64] width 328 height 14
type input "good intentions"
click at [800, 127] on button "Search" at bounding box center [791, 127] width 44 height 15
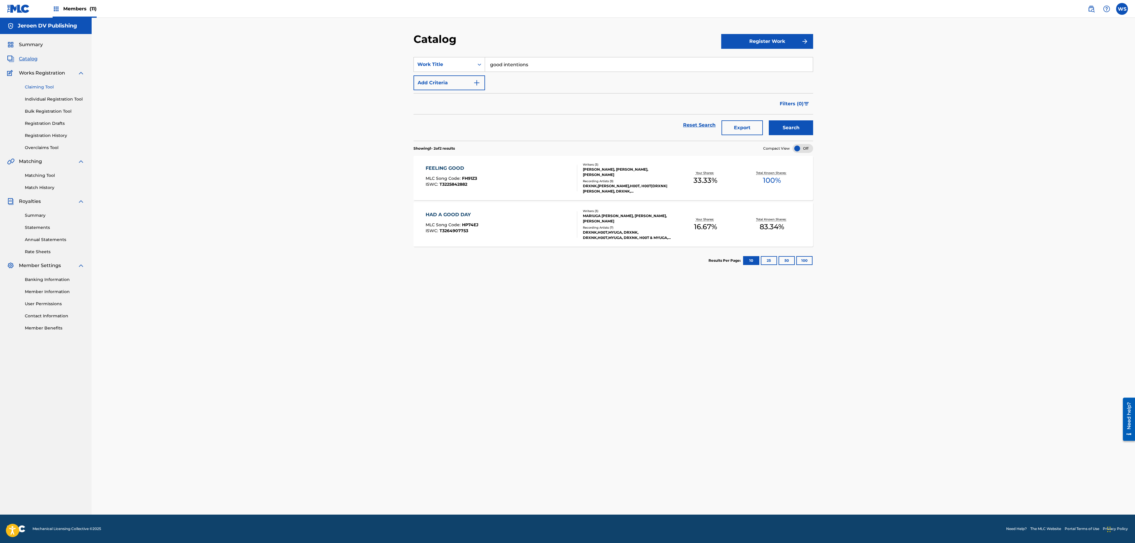
click at [46, 85] on link "Claiming Tool" at bounding box center [55, 87] width 60 height 6
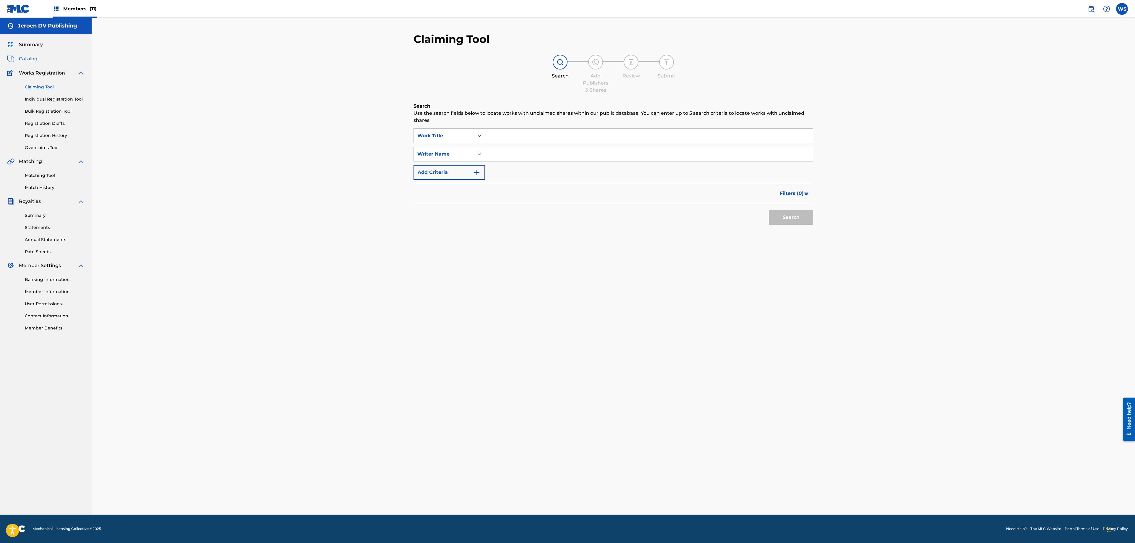
click at [27, 57] on span "Catalog" at bounding box center [28, 58] width 19 height 7
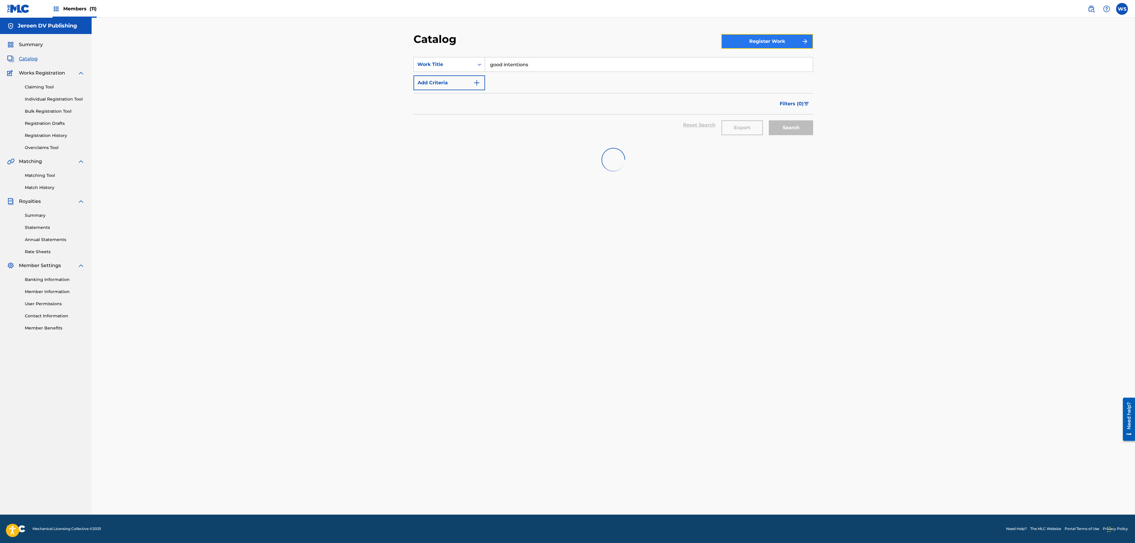
click at [734, 40] on button "Register Work" at bounding box center [767, 41] width 92 height 15
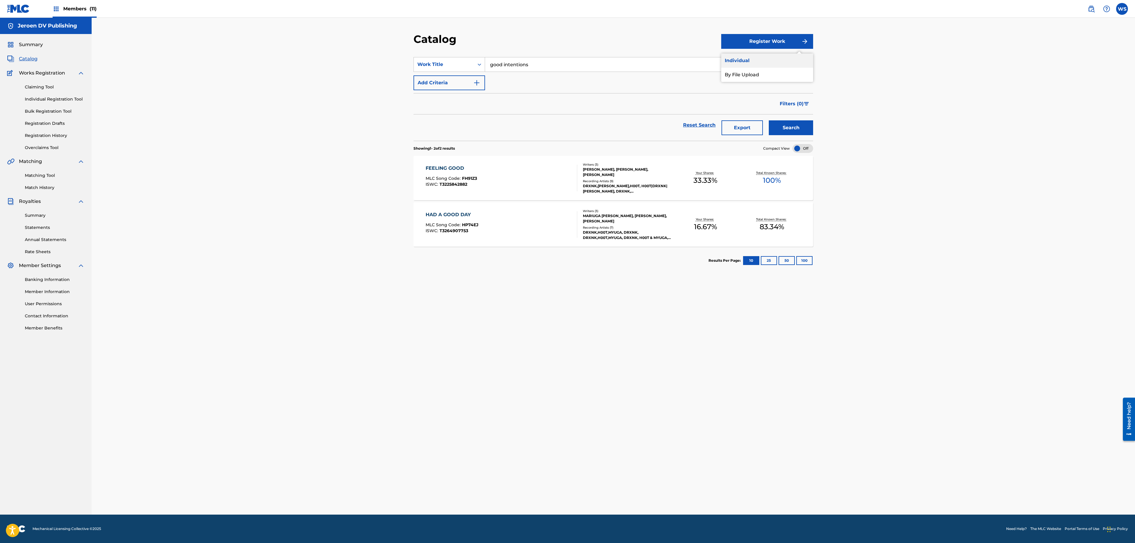
click at [768, 60] on link "Individual" at bounding box center [767, 61] width 92 height 14
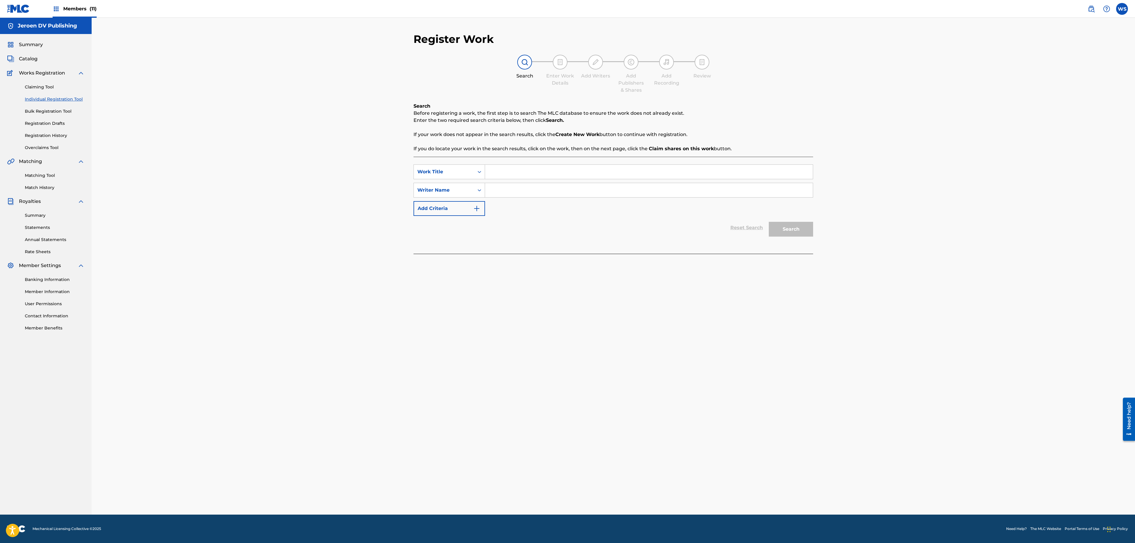
click at [507, 170] on input "Search Form" at bounding box center [649, 172] width 328 height 14
type input "good intentions"
click at [511, 198] on div "SearchWithCriteria7f780943-6b9f-44d7-a209-e96d5db4ef17 Work Title good intentio…" at bounding box center [614, 189] width 400 height 51
click at [514, 193] on input "Search Form" at bounding box center [649, 190] width 328 height 14
type input "[PERSON_NAME]"
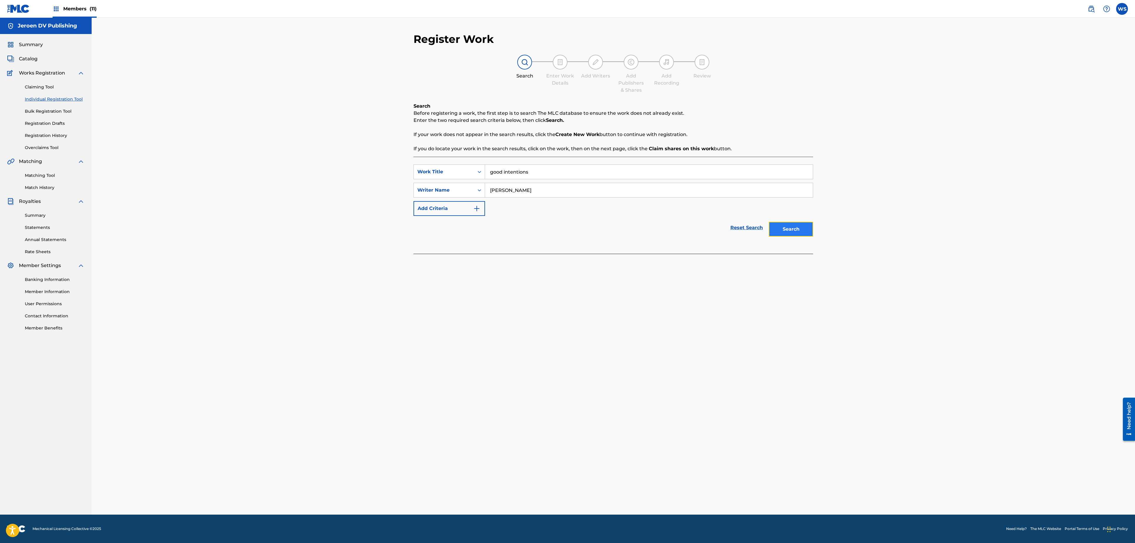
click at [776, 223] on button "Search" at bounding box center [791, 229] width 44 height 15
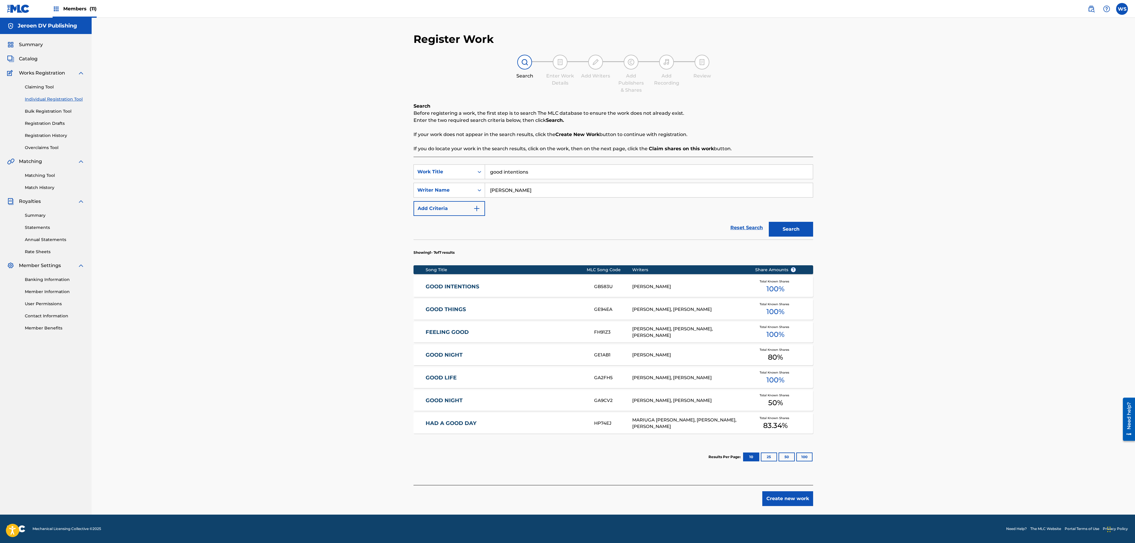
click at [654, 283] on div "GOOD INTENTIONS GB583U [PERSON_NAME] Total Known Shares 100 %" at bounding box center [614, 286] width 400 height 21
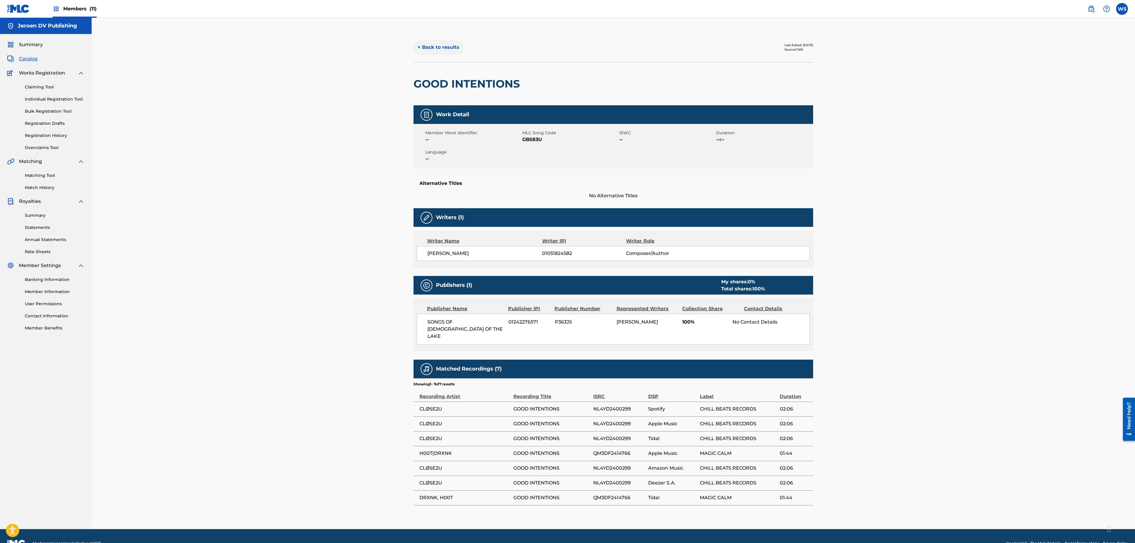
click at [447, 53] on button "< Back to results" at bounding box center [439, 47] width 50 height 15
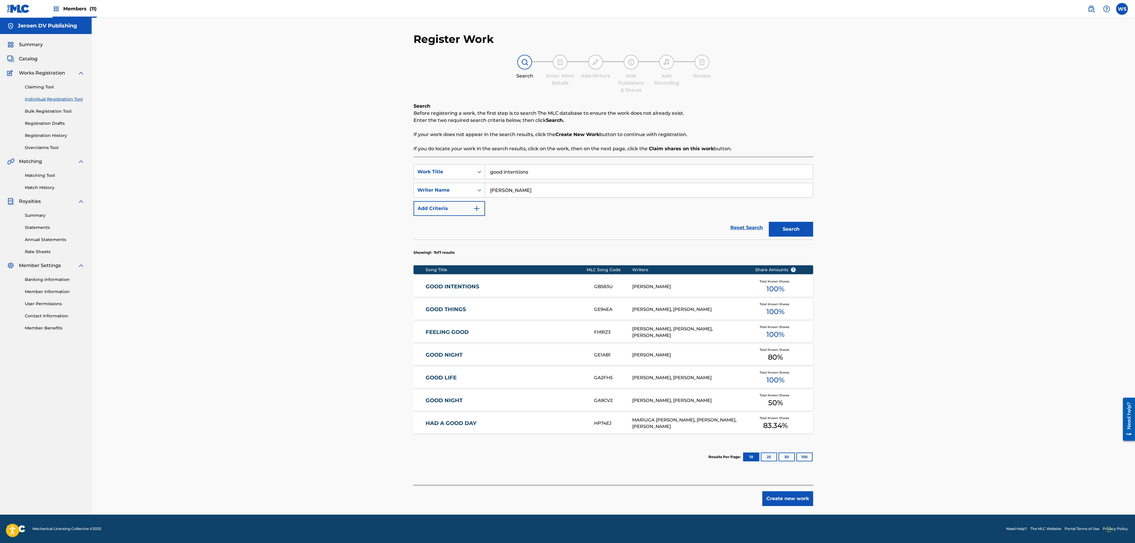
click at [564, 304] on div "GOOD THINGS GE94EA [PERSON_NAME], [PERSON_NAME] Total Known Shares 100 %" at bounding box center [614, 309] width 400 height 21
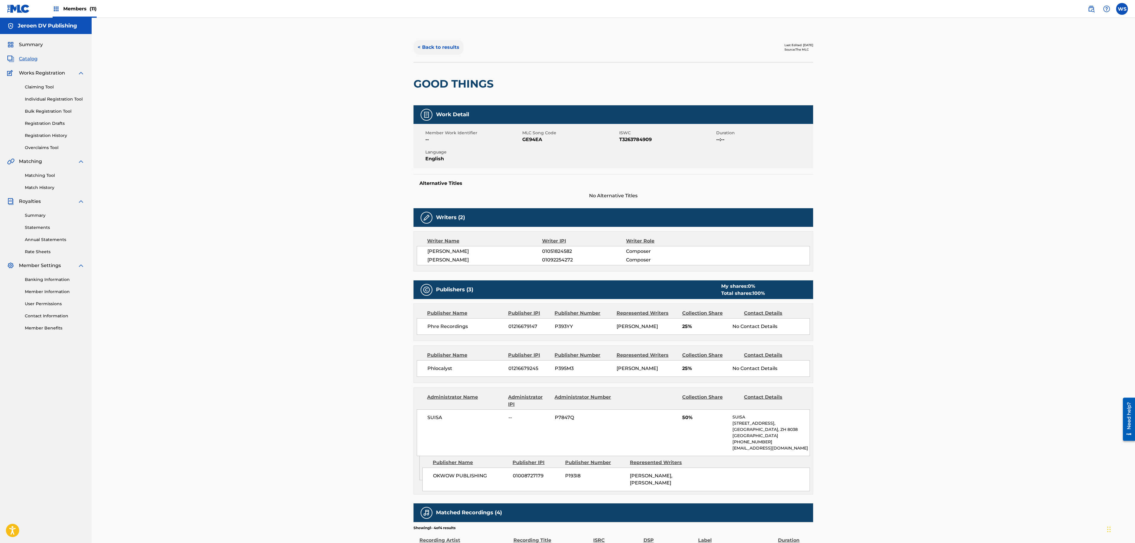
click at [433, 47] on button "< Back to results" at bounding box center [439, 47] width 50 height 15
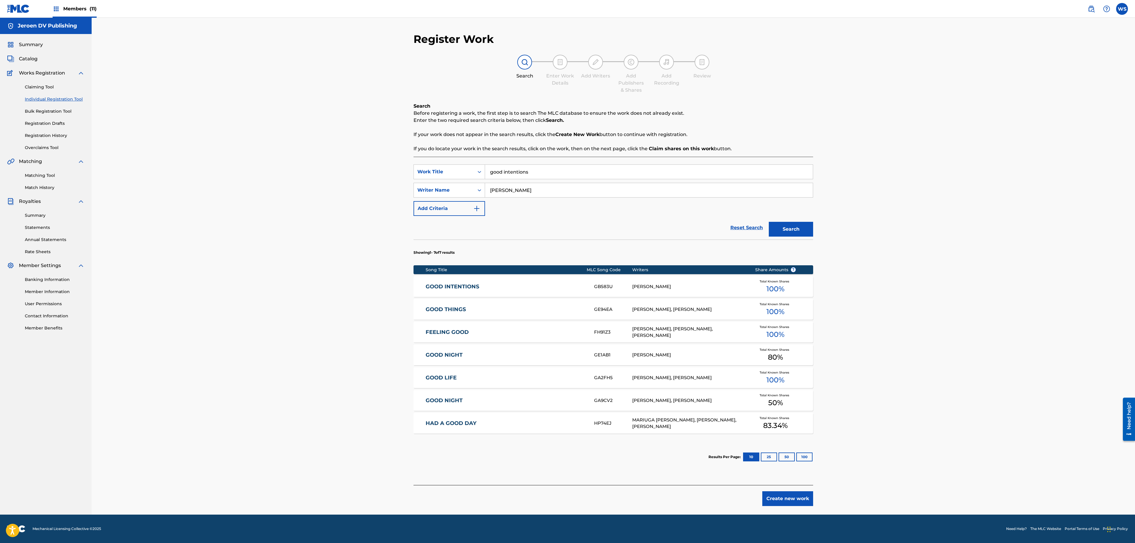
drag, startPoint x: 531, startPoint y: 171, endPoint x: 458, endPoint y: 151, distance: 75.5
click at [485, 165] on input "good intentions" at bounding box center [649, 172] width 328 height 14
click at [769, 222] on button "Search" at bounding box center [791, 229] width 44 height 15
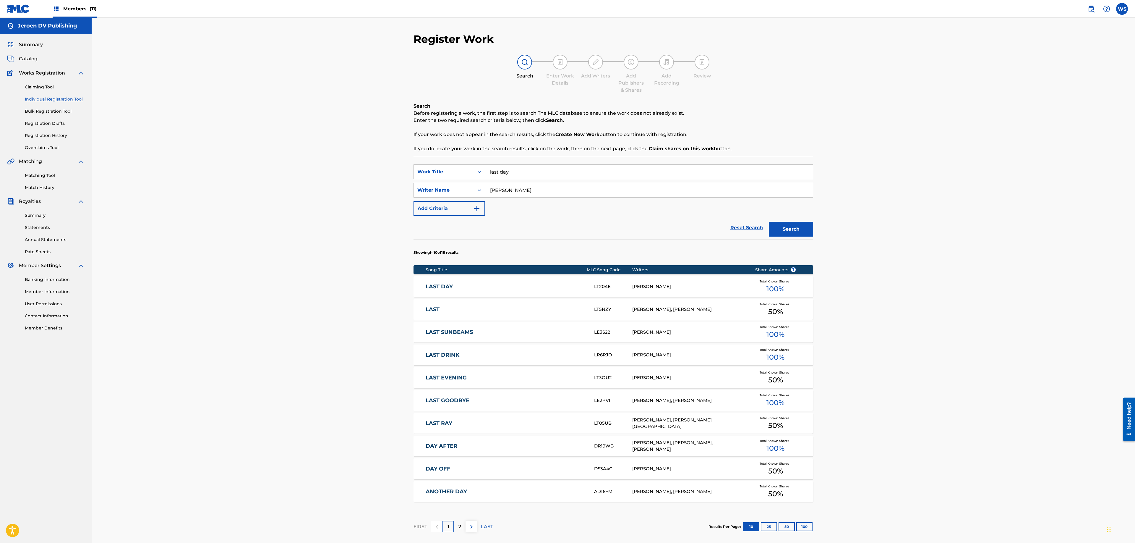
drag, startPoint x: 569, startPoint y: 170, endPoint x: 425, endPoint y: 157, distance: 144.8
click at [485, 165] on input "last day" at bounding box center [649, 172] width 328 height 14
type input "raindrops"
click at [769, 222] on button "Search" at bounding box center [791, 229] width 44 height 15
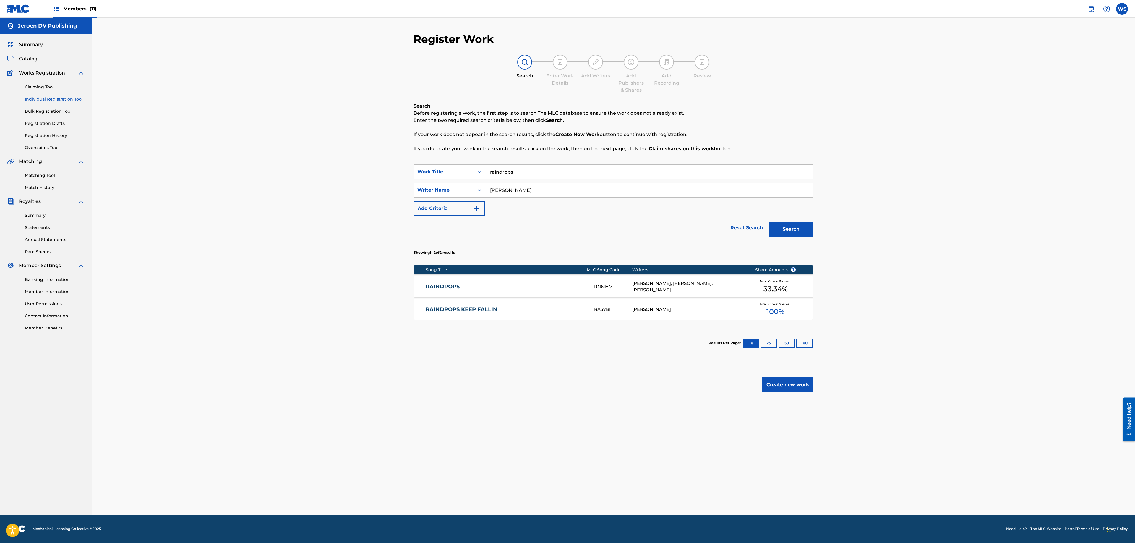
click at [612, 286] on div "RN6IHM" at bounding box center [613, 286] width 38 height 7
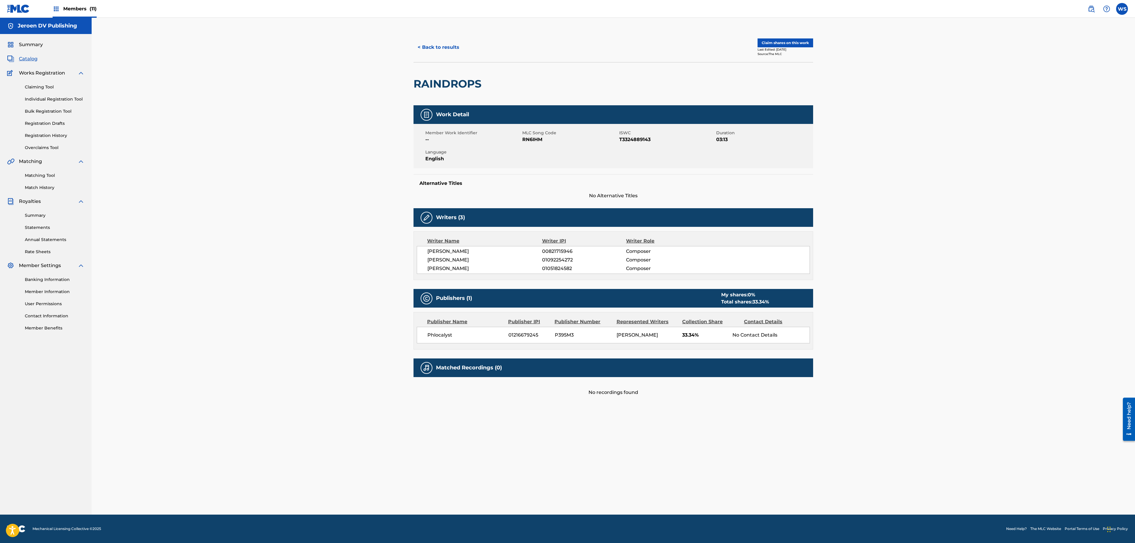
click at [79, 11] on span "Members (11)" at bounding box center [79, 8] width 33 height 7
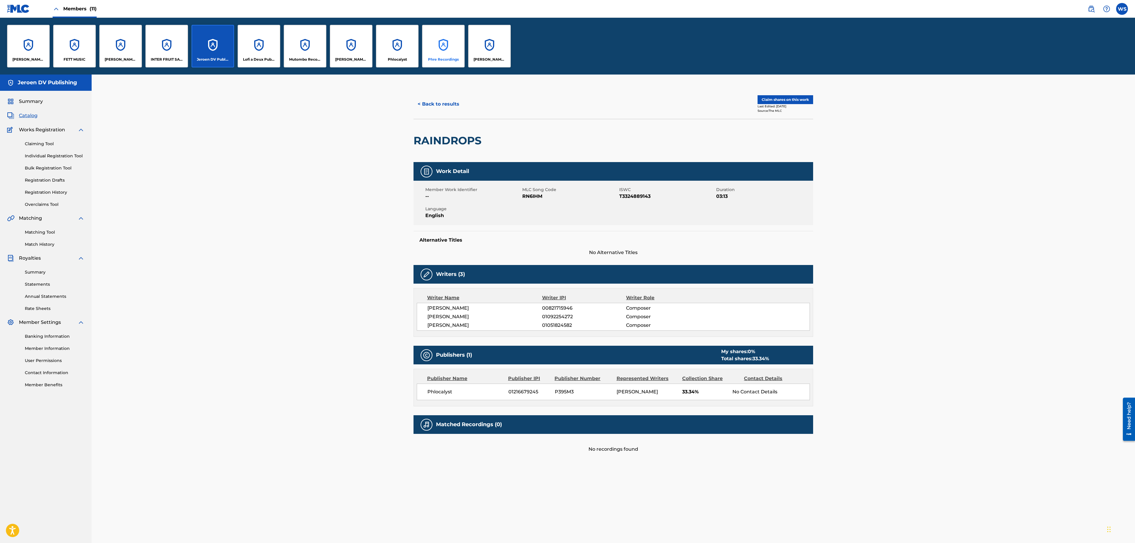
click at [451, 48] on div "Phre Recordings" at bounding box center [443, 46] width 43 height 43
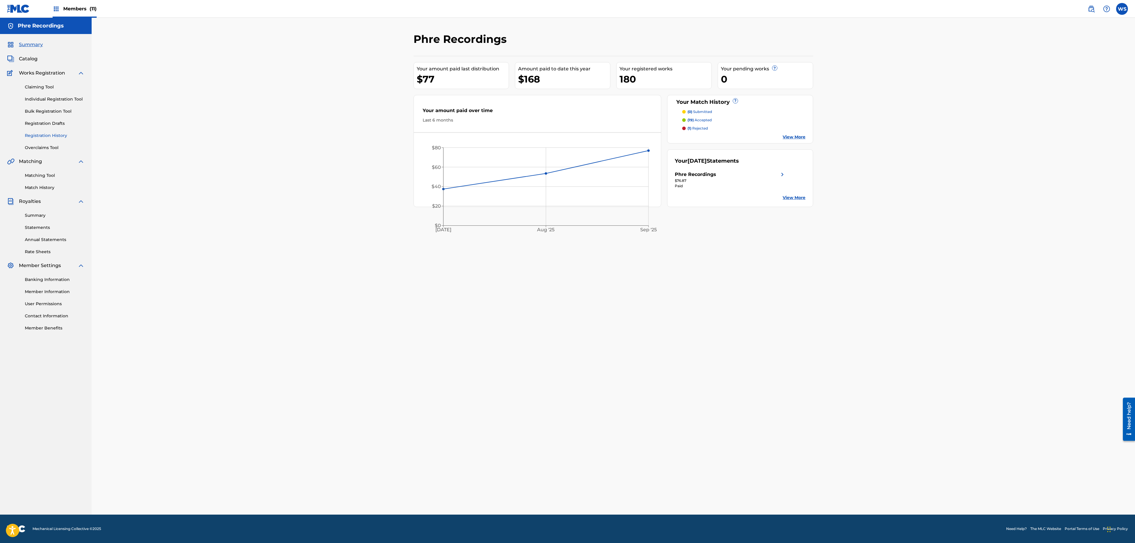
click at [50, 137] on link "Registration History" at bounding box center [55, 135] width 60 height 6
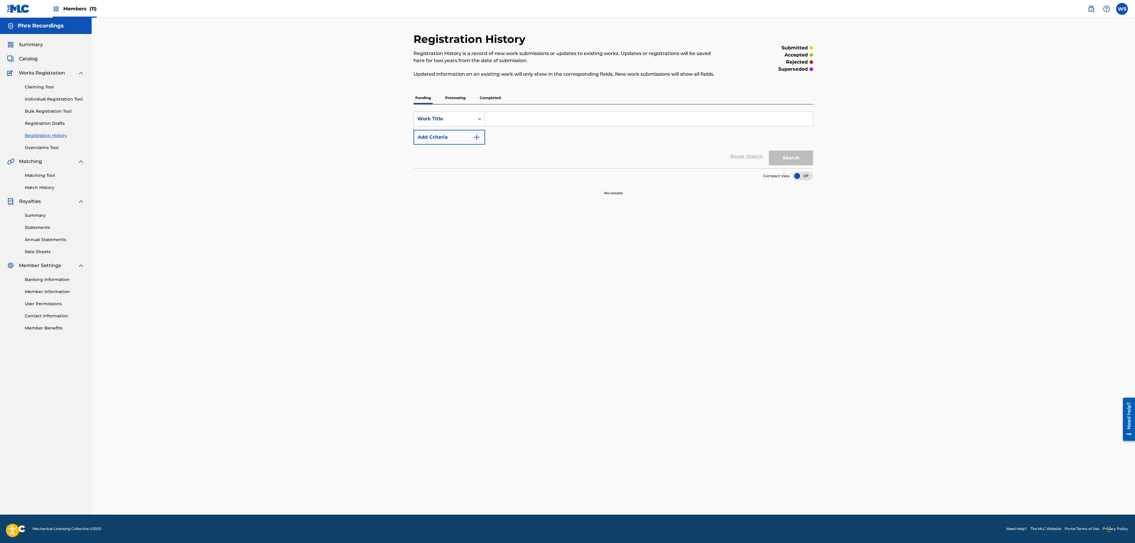
click at [461, 95] on p "Processing" at bounding box center [456, 98] width 24 height 12
click at [491, 96] on p "Completed" at bounding box center [490, 98] width 25 height 12
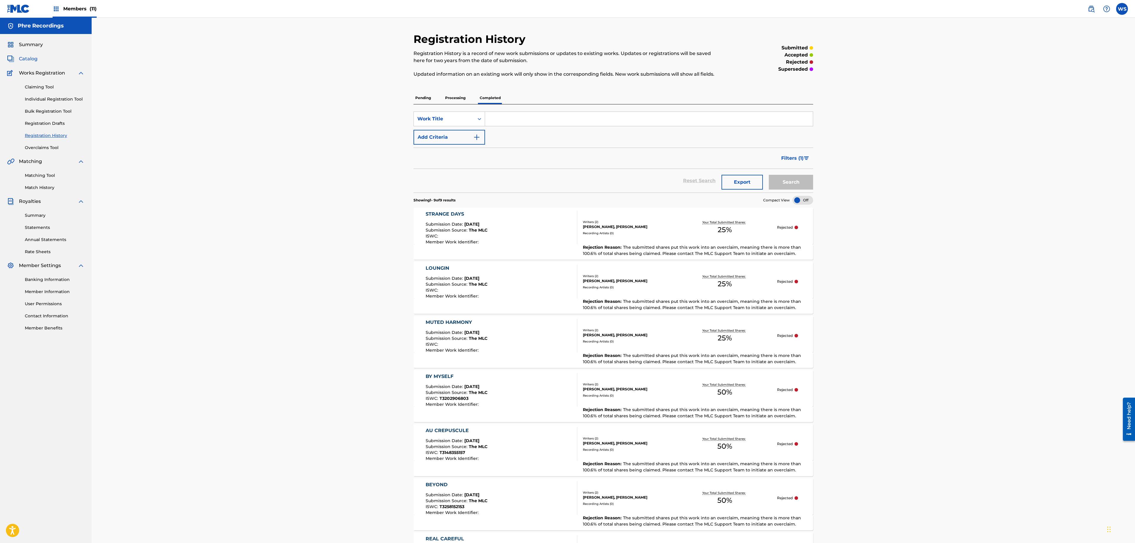
click at [33, 59] on span "Catalog" at bounding box center [28, 58] width 19 height 7
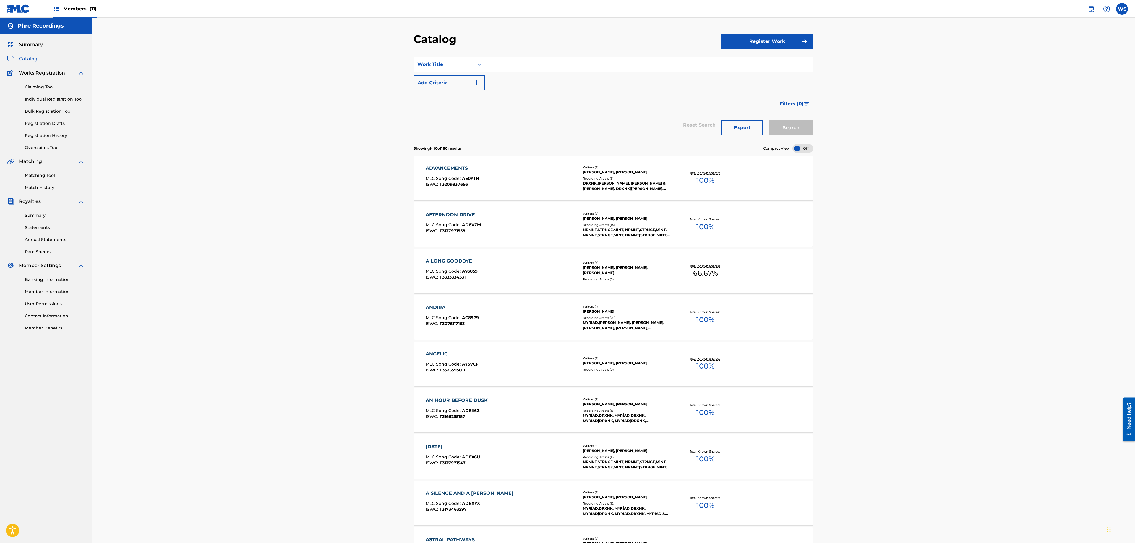
click at [542, 70] on input "Search Form" at bounding box center [649, 64] width 328 height 14
click at [557, 74] on div "SearchWithCriteria102dde83-8a5a-457c-8711-7afc6c703468 Work Title Add Criteria" at bounding box center [614, 73] width 400 height 33
click at [561, 66] on input "Search Form" at bounding box center [649, 64] width 328 height 14
type input "raindrops"
click at [769, 120] on button "Search" at bounding box center [791, 127] width 44 height 15
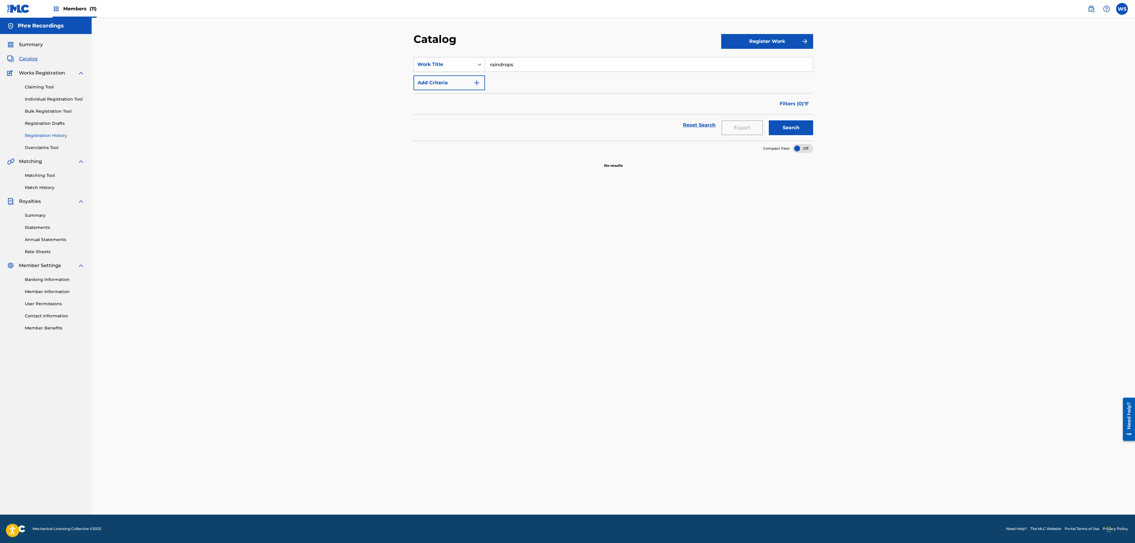
click at [49, 137] on link "Registration History" at bounding box center [55, 135] width 60 height 6
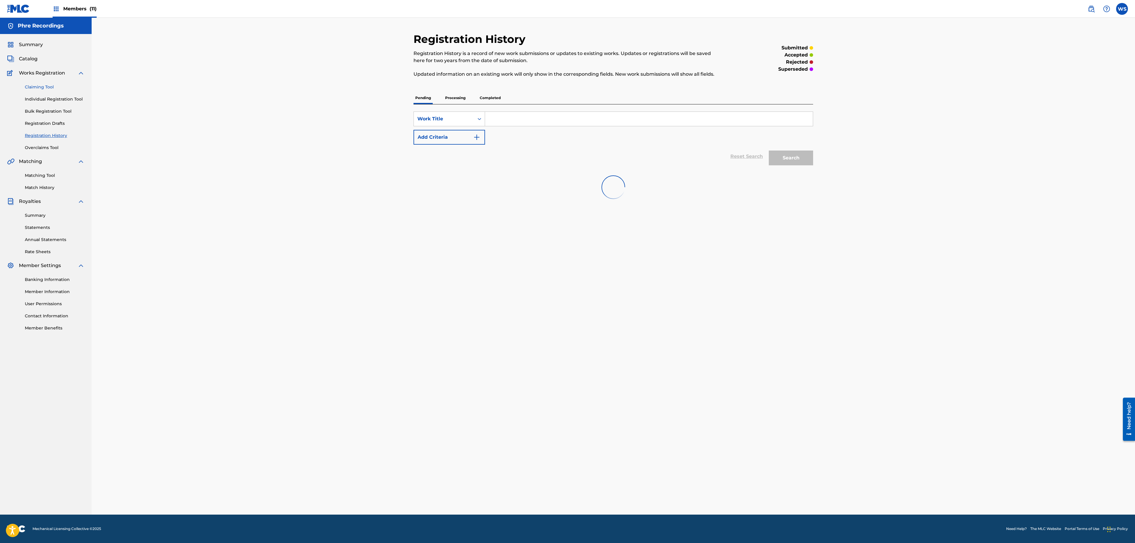
click at [44, 85] on link "Claiming Tool" at bounding box center [55, 87] width 60 height 6
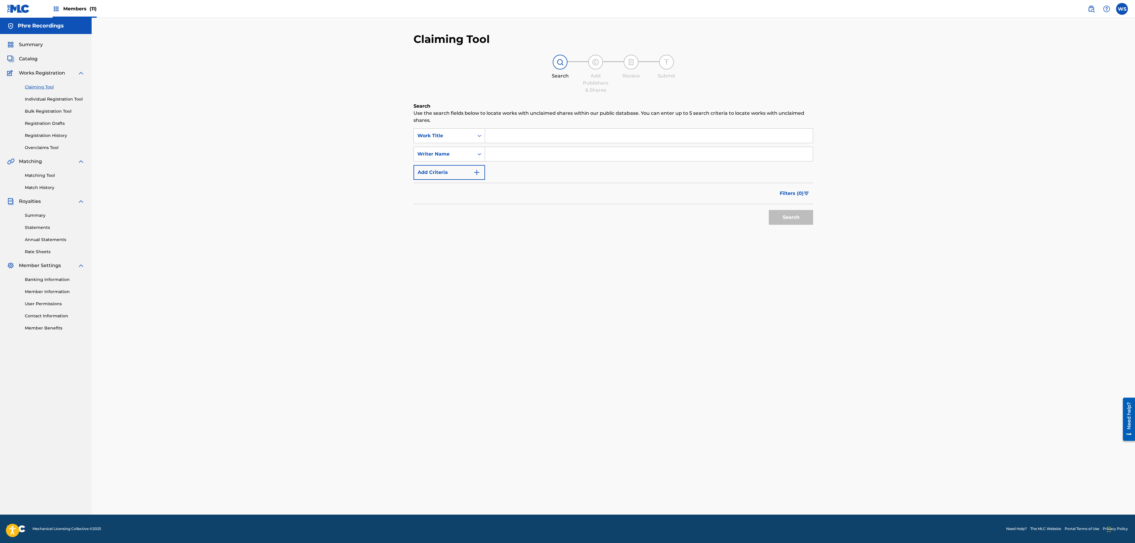
click at [520, 147] on div "Search Form" at bounding box center [649, 154] width 328 height 15
click at [520, 140] on input "Search Form" at bounding box center [649, 136] width 328 height 14
type input "raindrops"
click at [769, 210] on button "Search" at bounding box center [791, 217] width 44 height 15
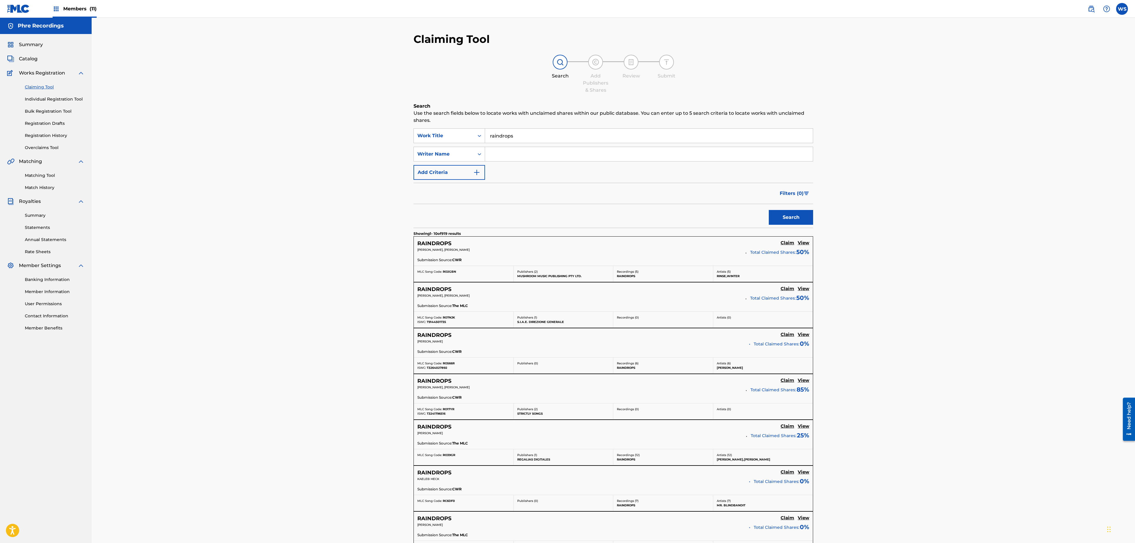
click at [522, 154] on input "Search Form" at bounding box center [649, 154] width 328 height 14
type input "[PERSON_NAME]"
click at [769, 210] on button "Search" at bounding box center [791, 217] width 44 height 15
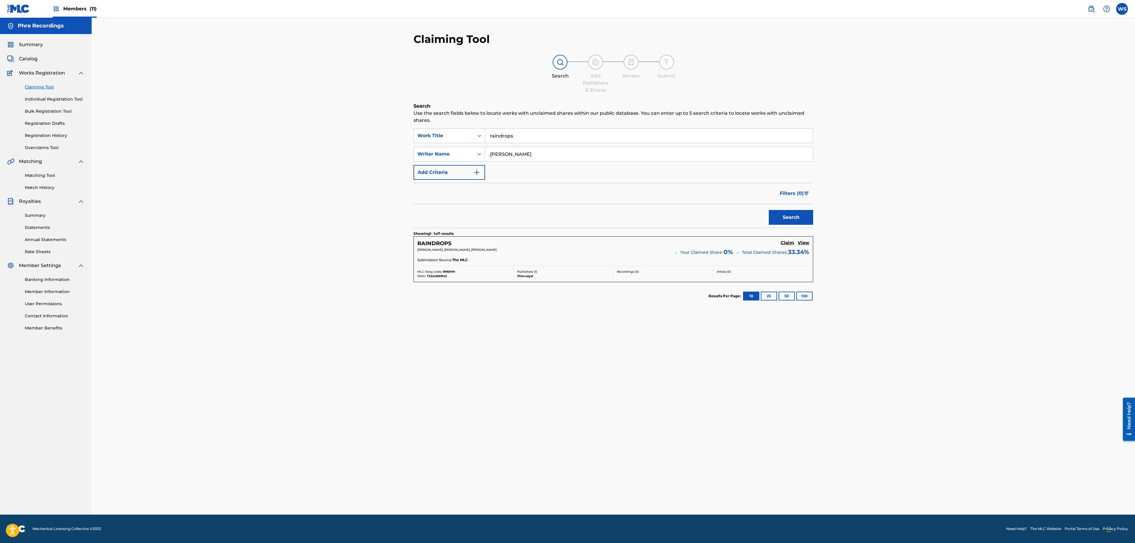
click at [277, 315] on div "Claiming Tool Search Add Publishers & Shares Review Submit Search Use the searc…" at bounding box center [614, 266] width 1044 height 497
drag, startPoint x: 796, startPoint y: 244, endPoint x: 804, endPoint y: 244, distance: 7.7
click at [797, 244] on div "Claim View" at bounding box center [795, 243] width 29 height 7
click at [804, 244] on h5 "View" at bounding box center [804, 243] width 12 height 6
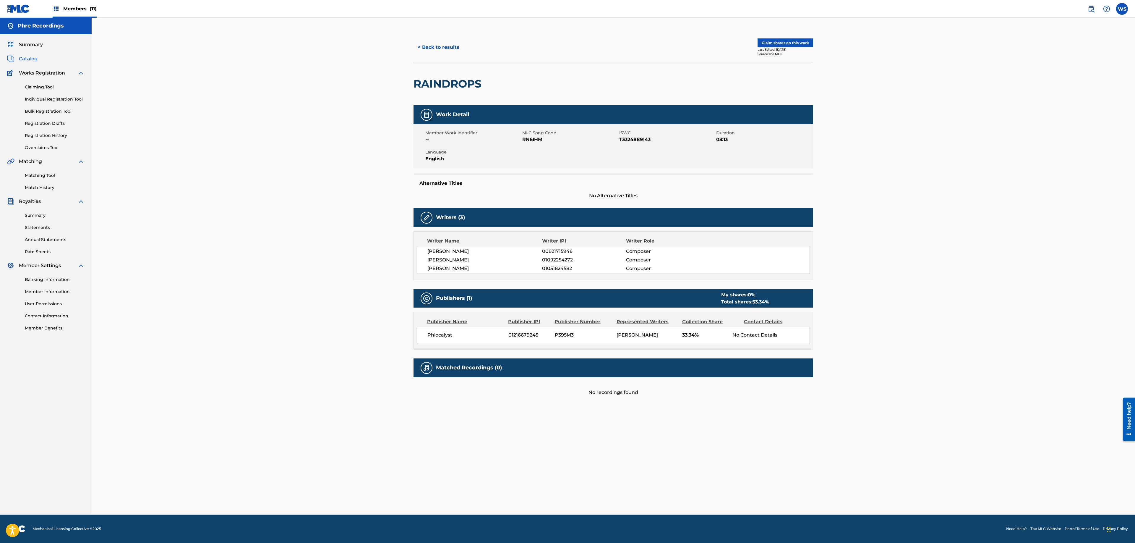
click at [475, 150] on span "Language" at bounding box center [473, 152] width 96 height 6
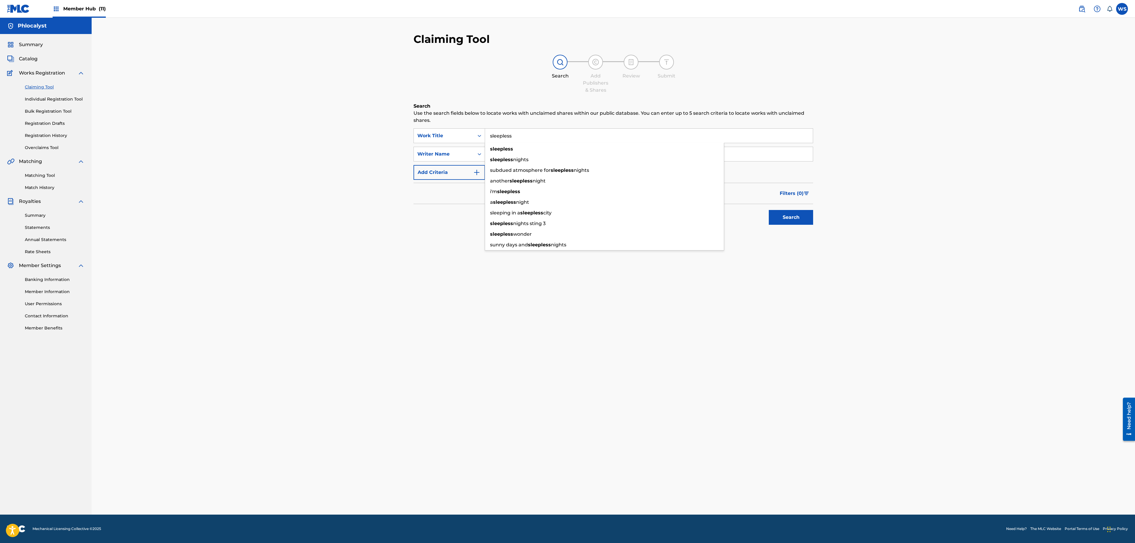
type input "sleepless"
click at [431, 216] on div "Search" at bounding box center [614, 216] width 400 height 24
click at [512, 153] on input "Search Form" at bounding box center [649, 154] width 328 height 14
click at [769, 210] on button "Search" at bounding box center [791, 217] width 44 height 15
drag, startPoint x: 503, startPoint y: 154, endPoint x: 467, endPoint y: 125, distance: 45.8
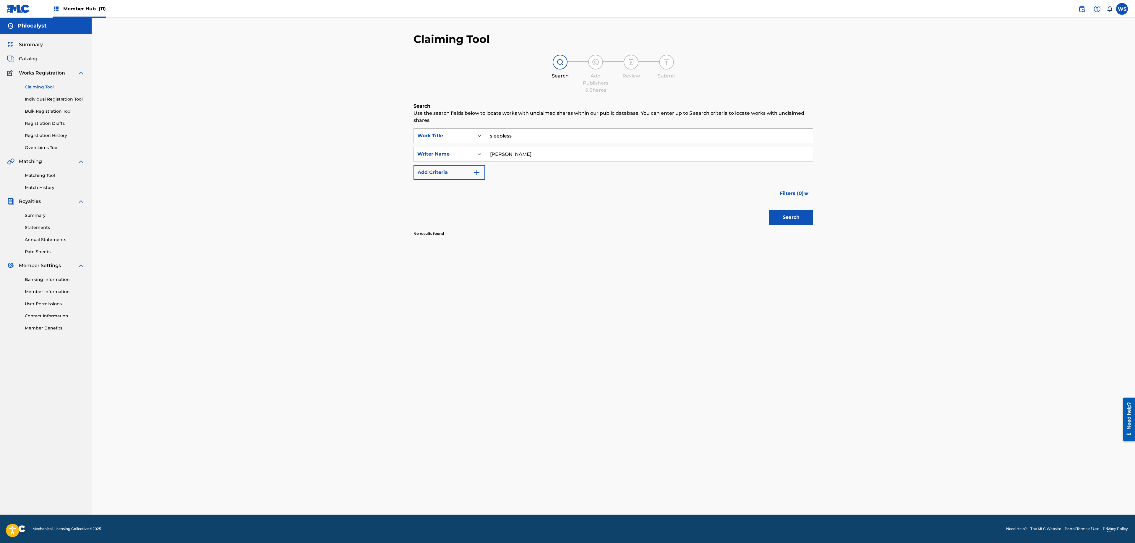
click at [485, 147] on input "[PERSON_NAME]" at bounding box center [649, 154] width 328 height 14
type input "jeroen"
click at [769, 210] on button "Search" at bounding box center [791, 217] width 44 height 15
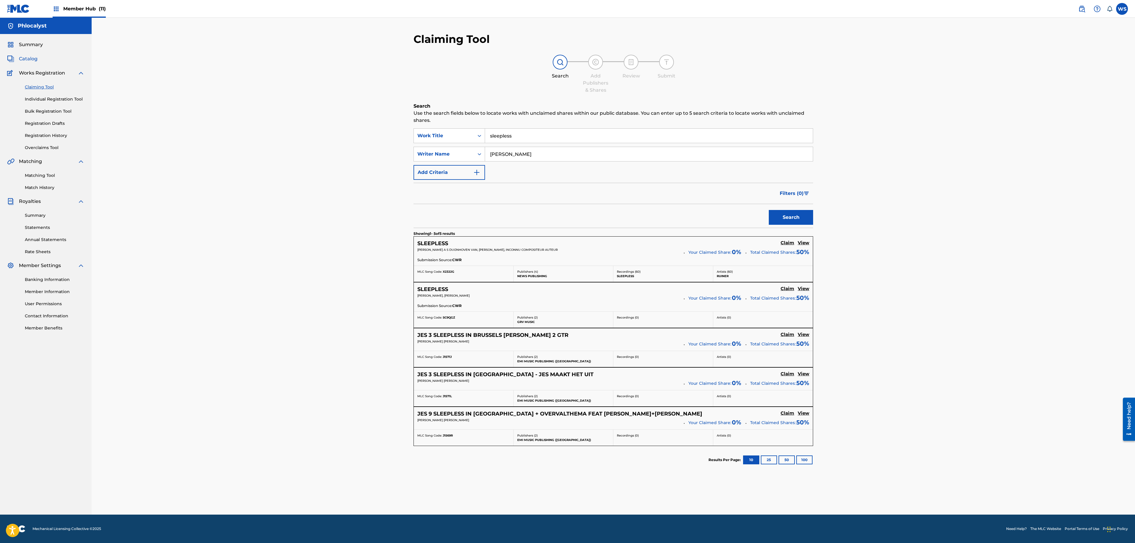
click at [35, 62] on div "Summary Catalog Works Registration Claiming Tool Individual Registration Tool B…" at bounding box center [46, 186] width 92 height 304
click at [34, 58] on span "Catalog" at bounding box center [28, 58] width 19 height 7
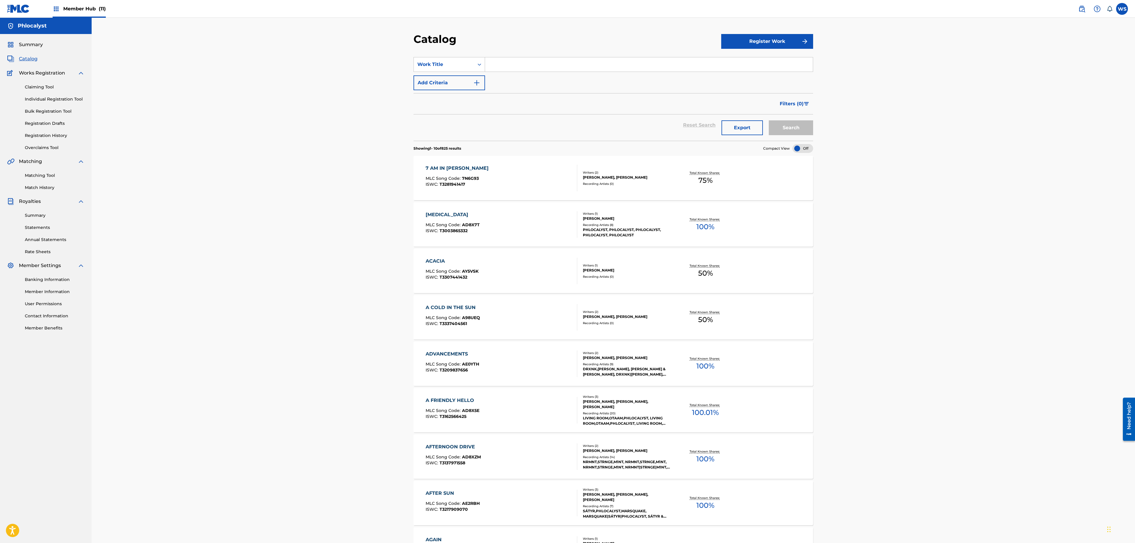
click at [523, 68] on input "Search Form" at bounding box center [649, 64] width 328 height 14
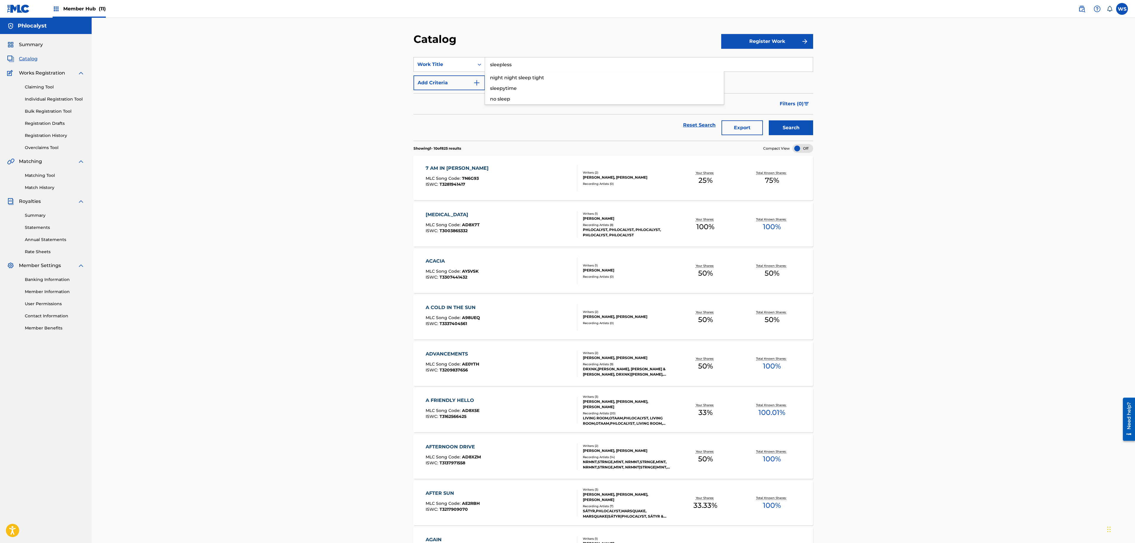
type input "sleepless"
click at [769, 120] on button "Search" at bounding box center [791, 127] width 44 height 15
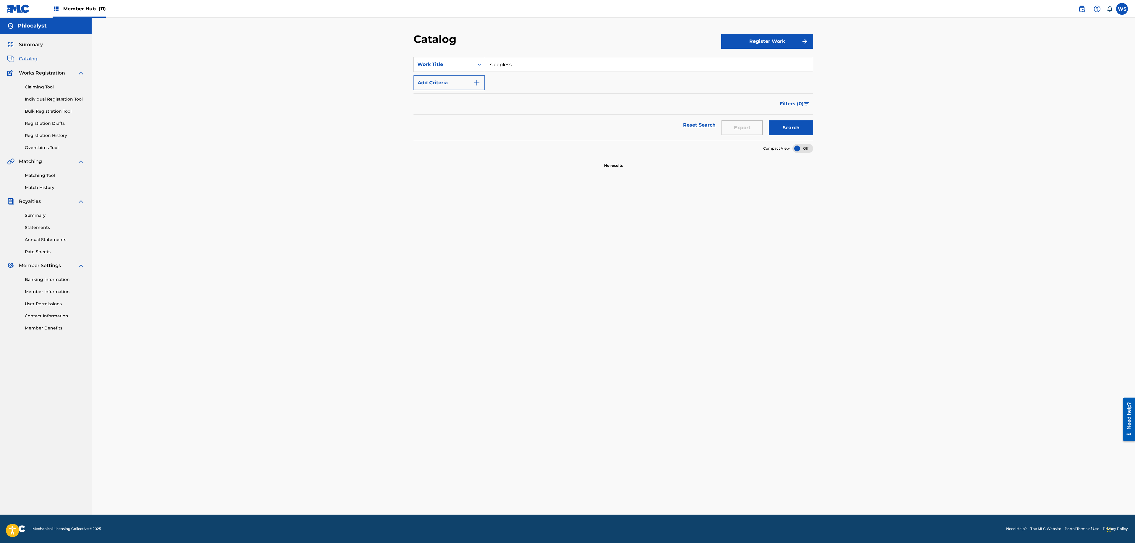
click at [56, 127] on div "Claiming Tool Individual Registration Tool Bulk Registration Tool Registration …" at bounding box center [45, 114] width 77 height 74
click at [51, 135] on link "Registration History" at bounding box center [55, 135] width 60 height 6
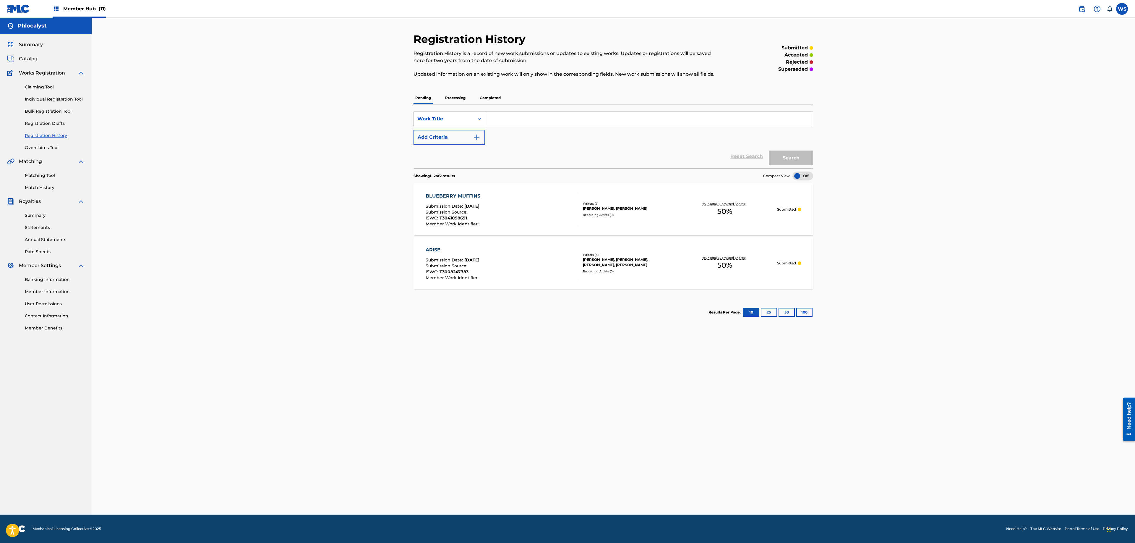
click at [488, 100] on p "Completed" at bounding box center [490, 98] width 25 height 12
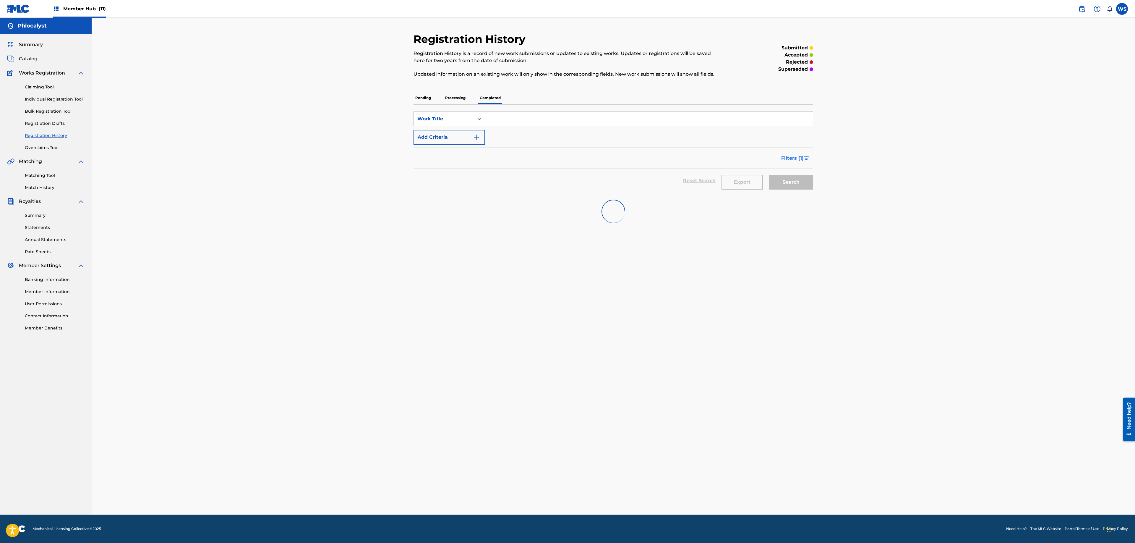
click at [798, 160] on span "Filters ( 1 )" at bounding box center [793, 158] width 22 height 7
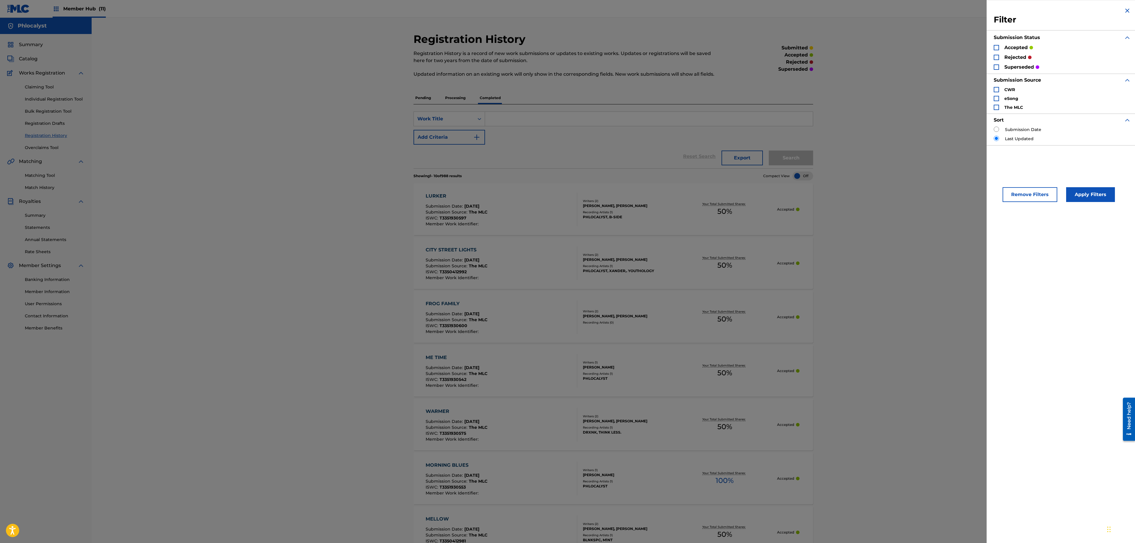
click at [1001, 54] on div "rejected" at bounding box center [1013, 57] width 38 height 7
click at [992, 55] on div "Filter Submission Status accepted rejected superseded Submission Source CWR eSo…" at bounding box center [1062, 76] width 151 height 152
click at [996, 58] on div "Search Form" at bounding box center [996, 57] width 5 height 5
click at [1087, 198] on button "Apply Filters" at bounding box center [1091, 194] width 49 height 15
